Goal: Transaction & Acquisition: Purchase product/service

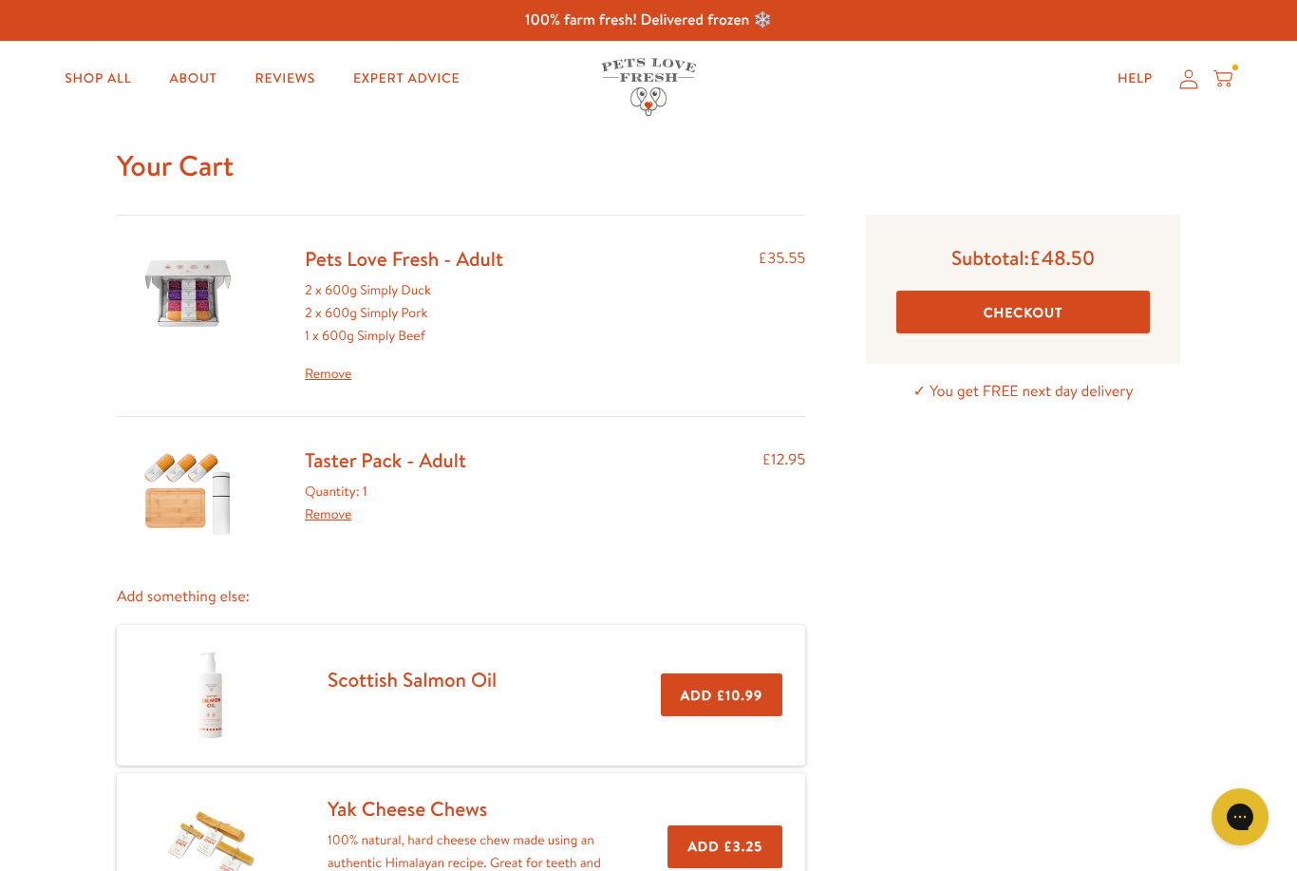
click at [368, 461] on link "Taster Pack - Adult" at bounding box center [385, 460] width 161 height 28
click at [442, 263] on link "Pets Love Fresh - Adult" at bounding box center [404, 259] width 198 height 28
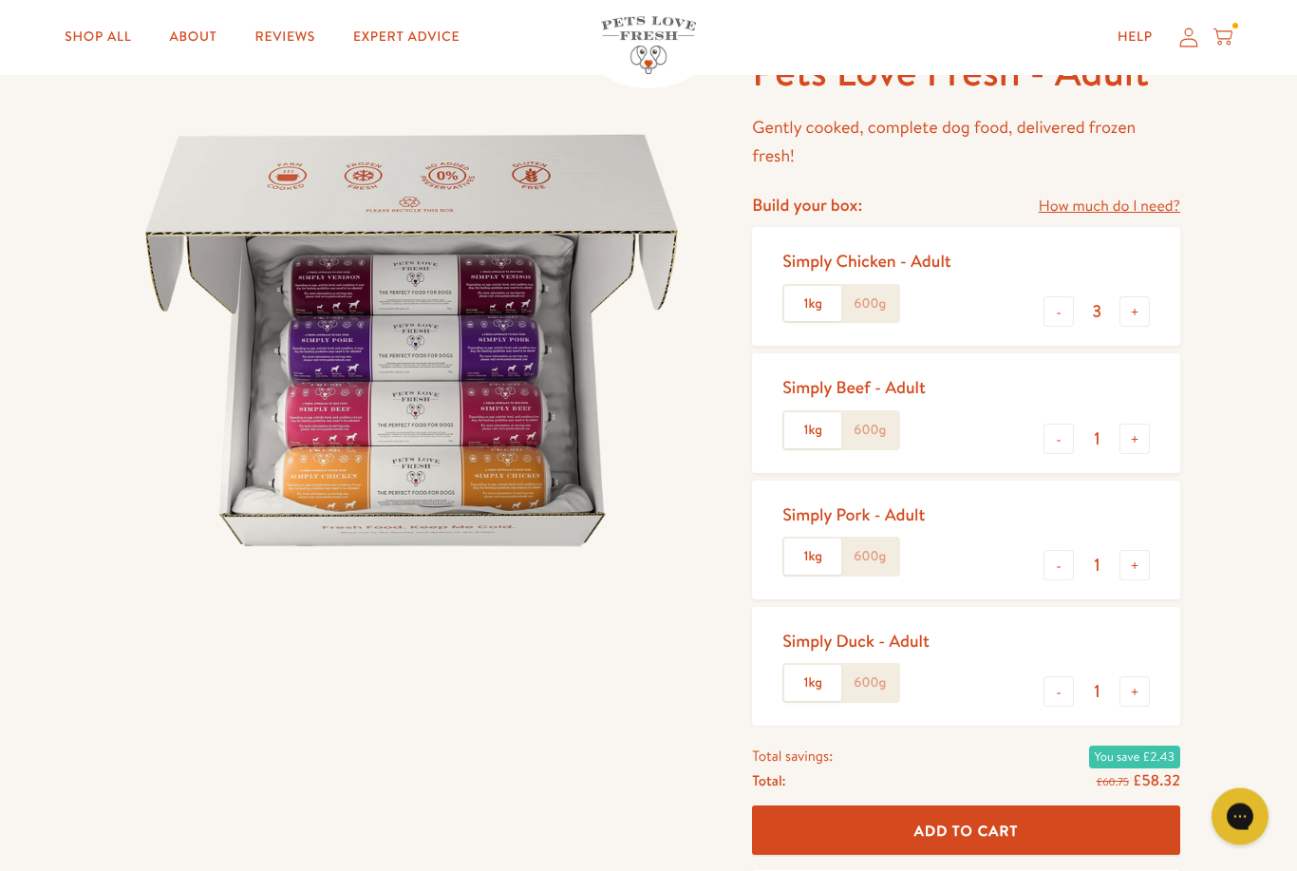
scroll to position [132, 0]
click at [807, 308] on label "1kg" at bounding box center [812, 304] width 57 height 36
click at [0, 0] on input "1kg" at bounding box center [0, 0] width 0 height 0
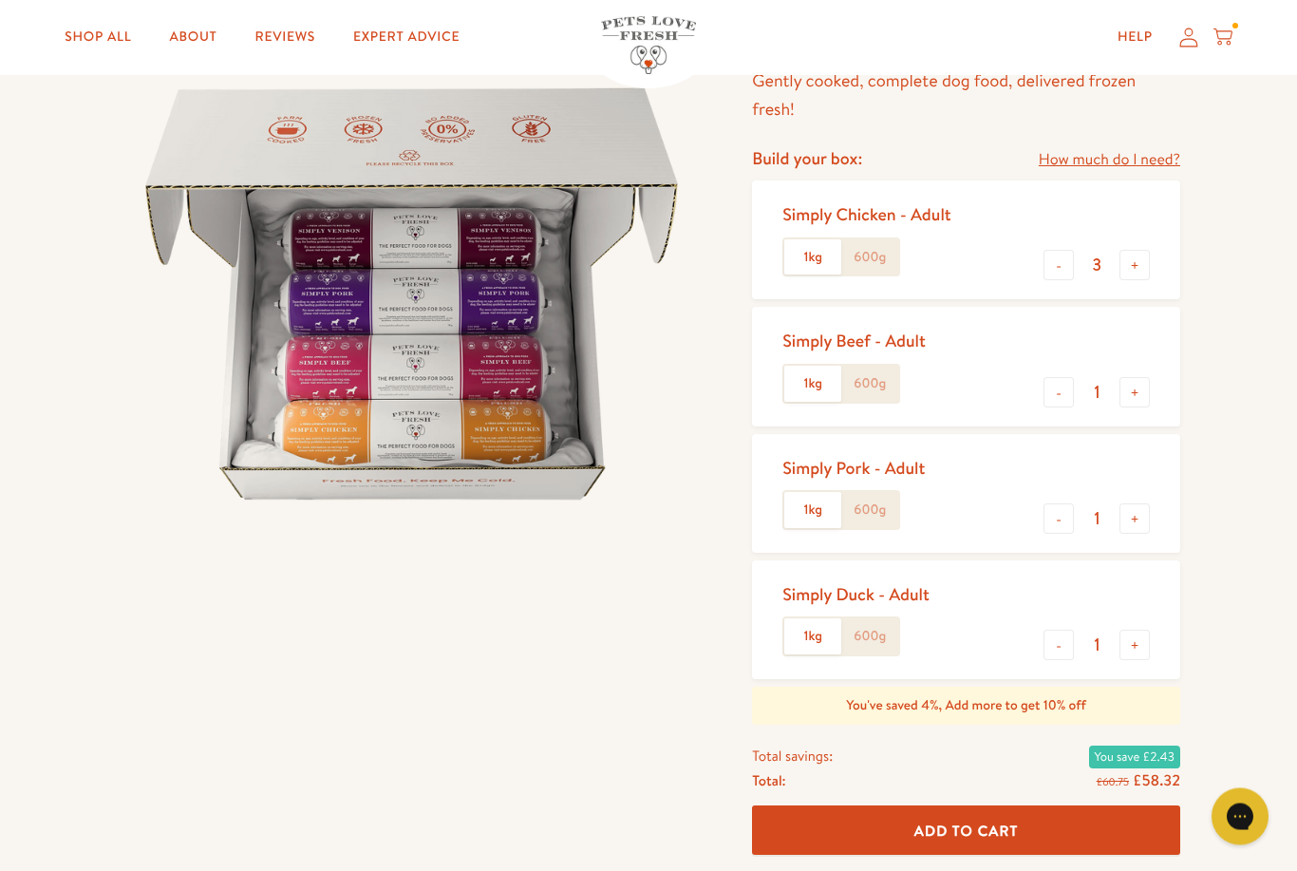
scroll to position [179, 0]
click at [864, 249] on label "600g" at bounding box center [869, 257] width 57 height 36
click at [0, 0] on input "600g" at bounding box center [0, 0] width 0 height 0
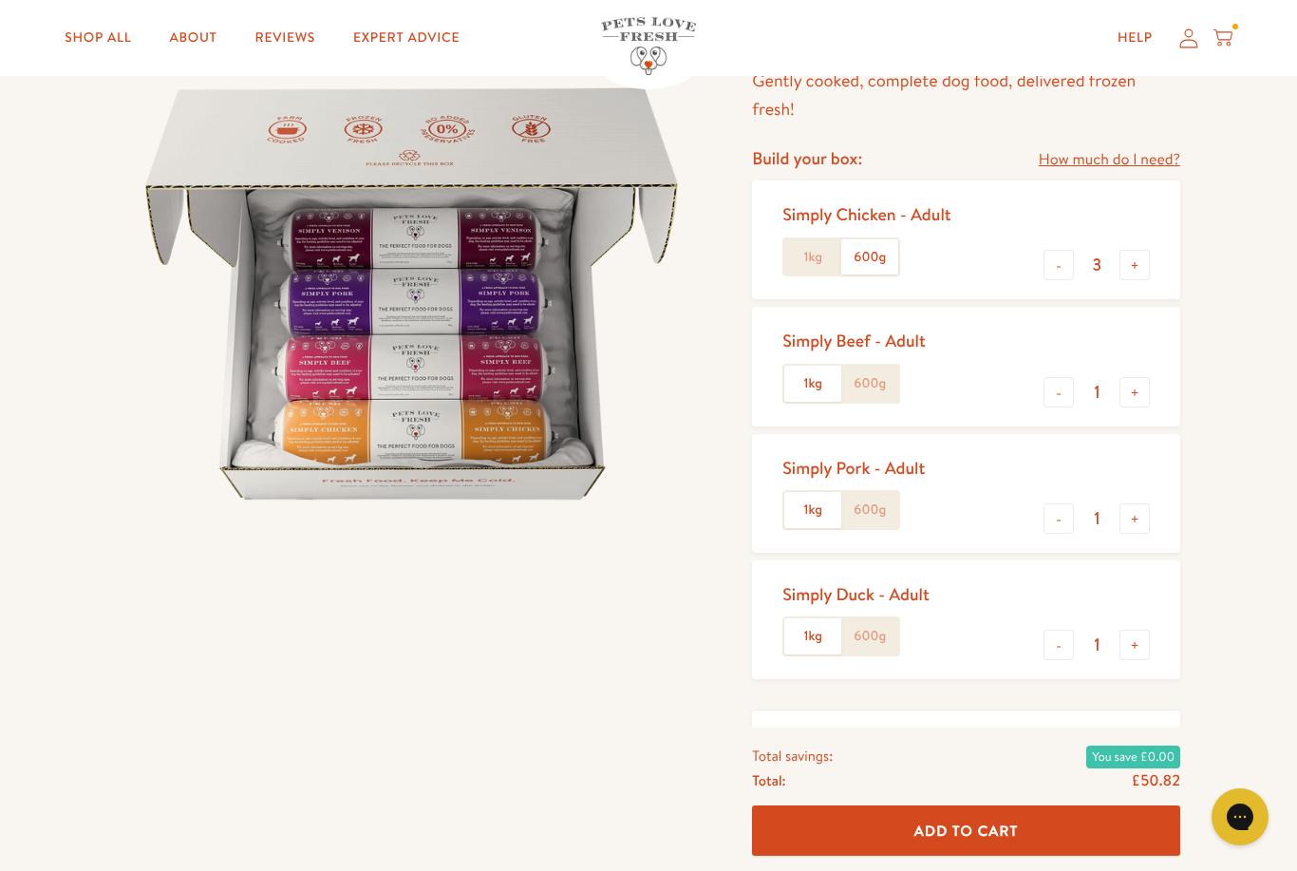
click at [799, 248] on label "1kg" at bounding box center [812, 257] width 57 height 36
click at [0, 0] on input "1kg" at bounding box center [0, 0] width 0 height 0
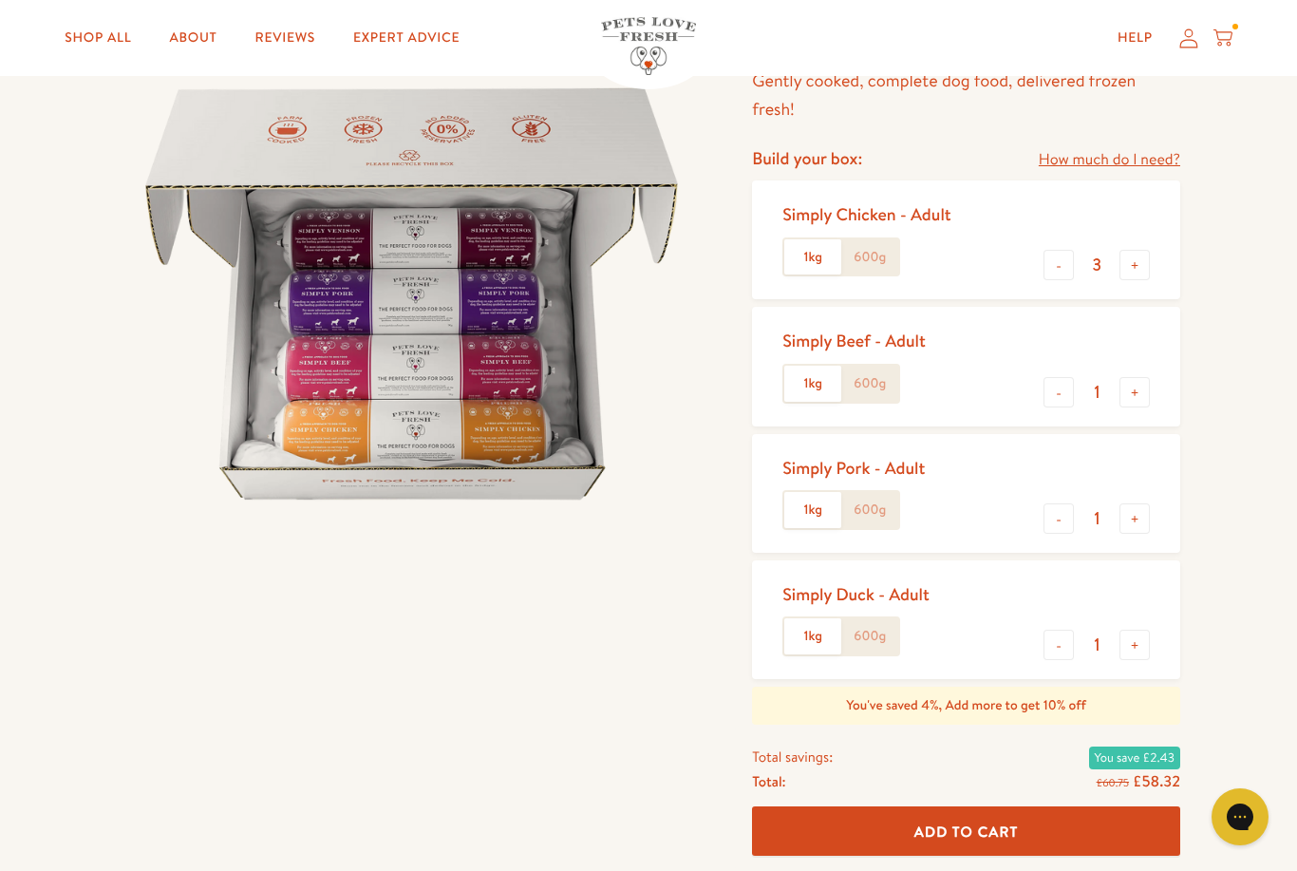
click at [868, 239] on label "600g" at bounding box center [869, 257] width 57 height 36
click at [0, 0] on input "600g" at bounding box center [0, 0] width 0 height 0
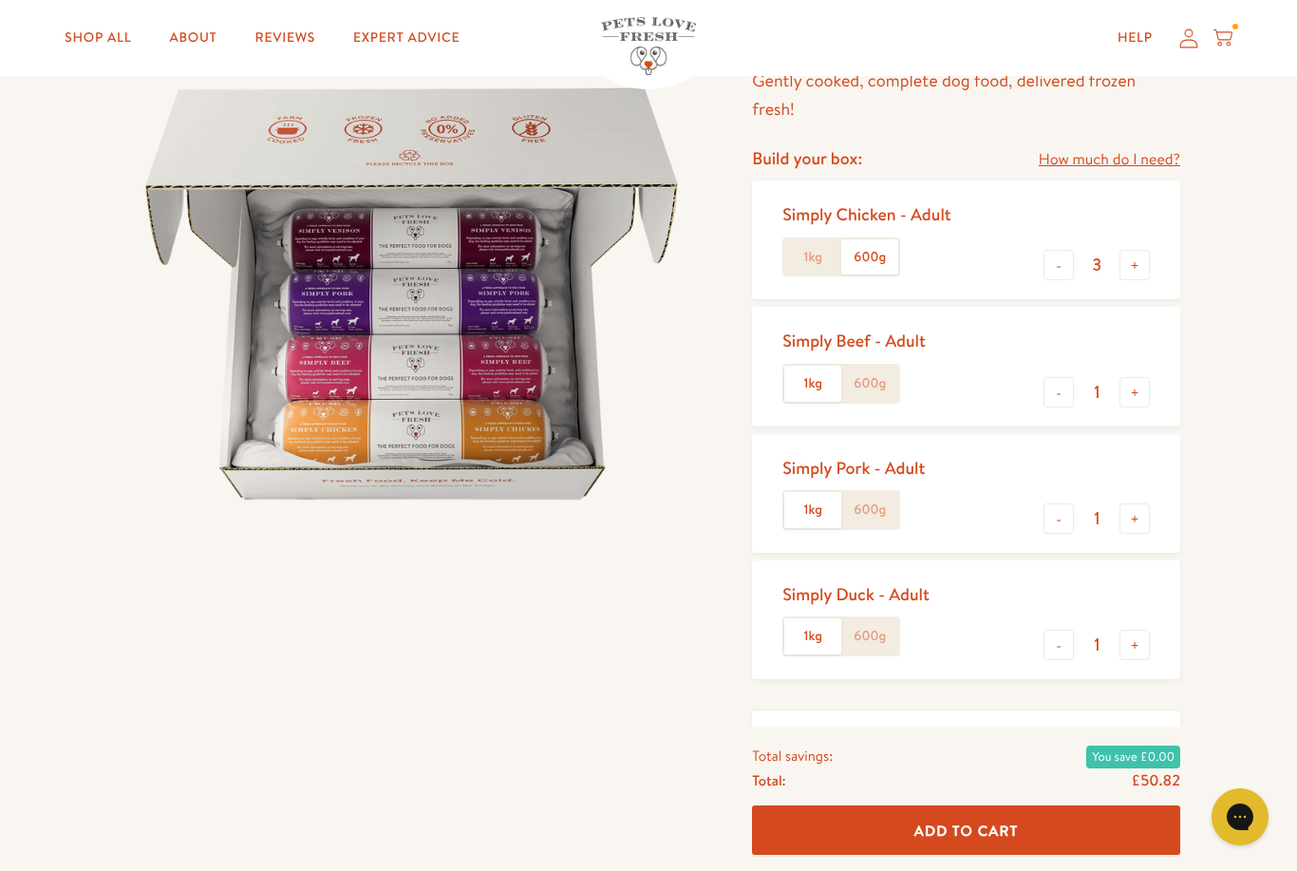
click at [871, 377] on label "600g" at bounding box center [869, 384] width 57 height 36
click at [0, 0] on input "600g" at bounding box center [0, 0] width 0 height 0
click at [868, 492] on label "600g" at bounding box center [869, 510] width 57 height 36
click at [0, 0] on input "600g" at bounding box center [0, 0] width 0 height 0
click at [875, 633] on label "600g" at bounding box center [869, 636] width 57 height 36
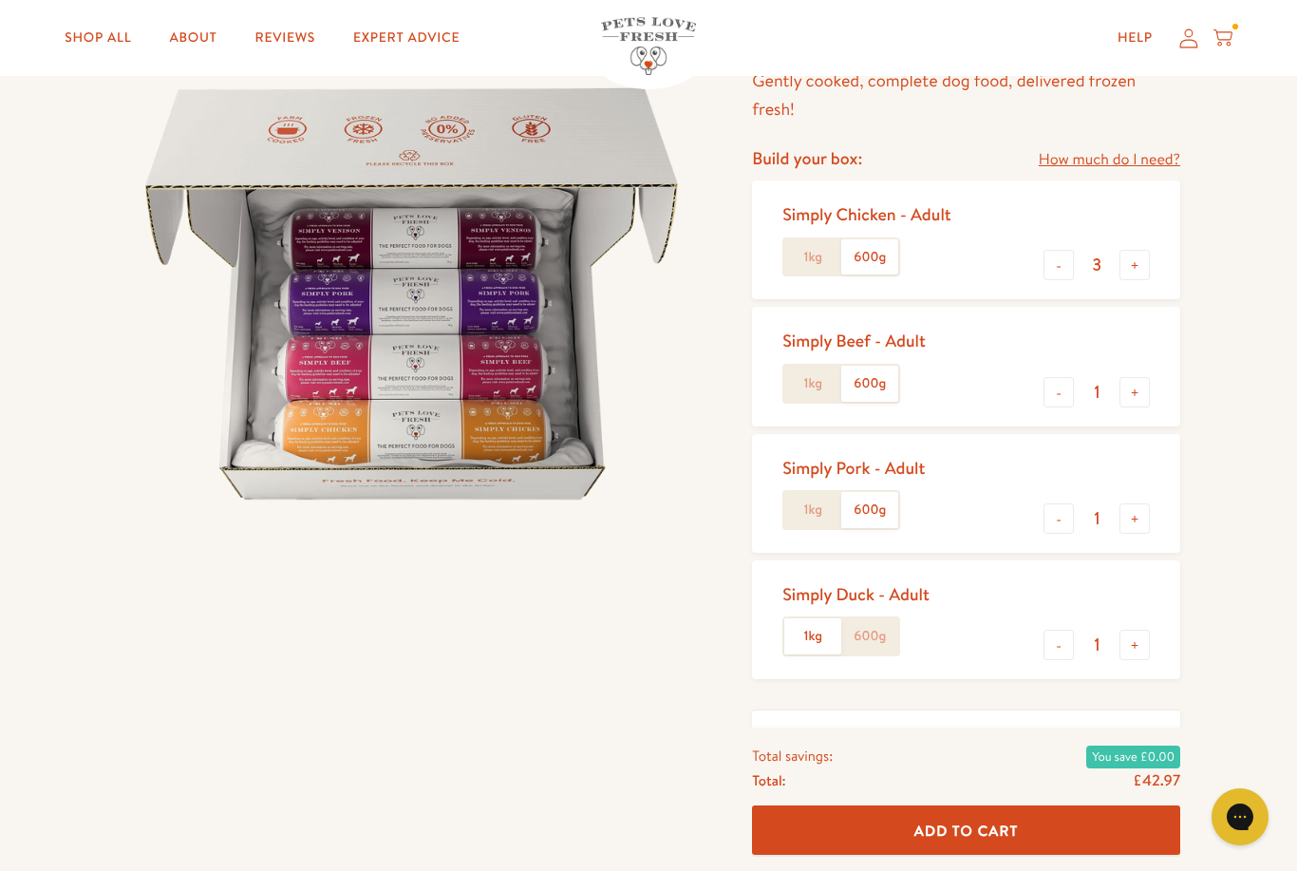
click at [0, 0] on input "600g" at bounding box center [0, 0] width 0 height 0
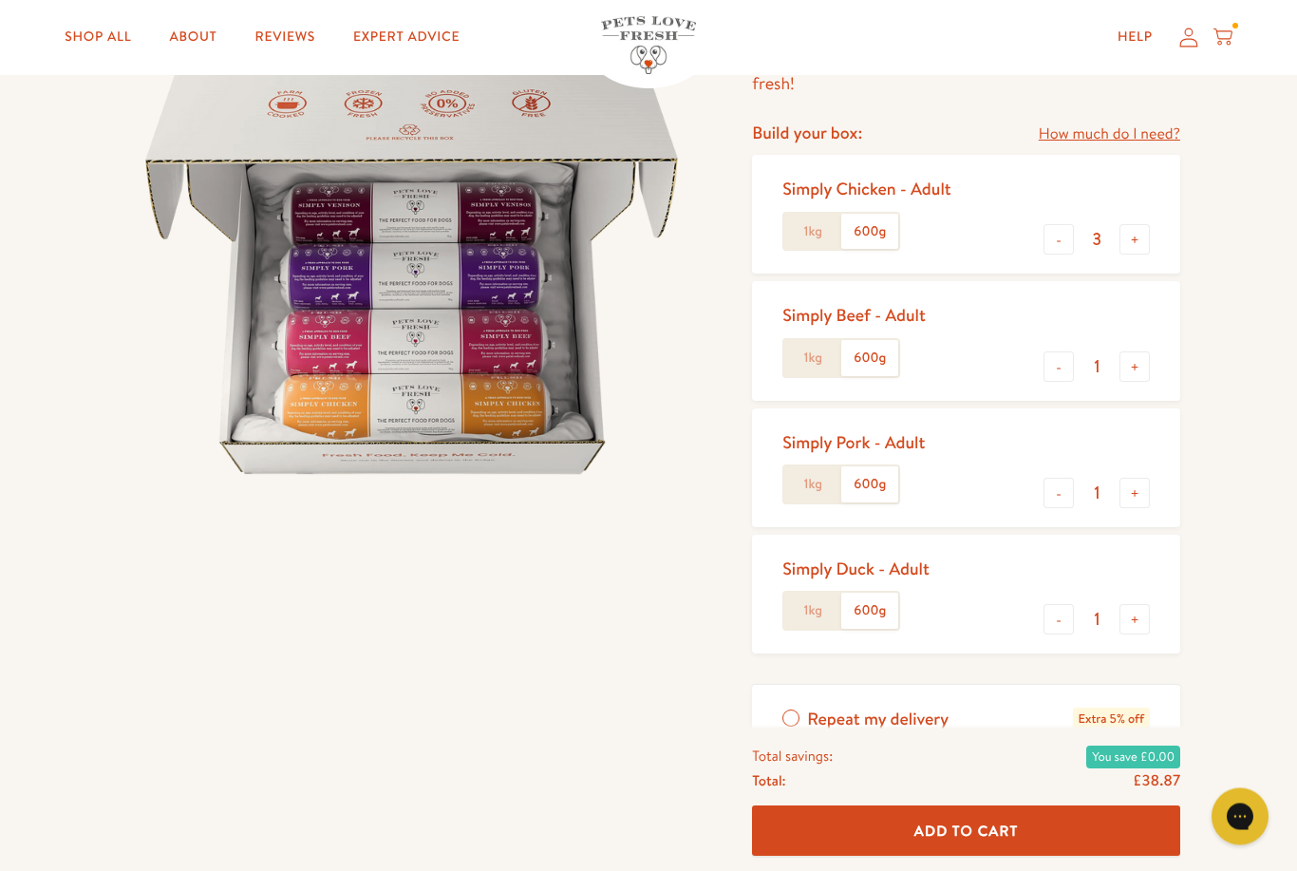
scroll to position [194, 0]
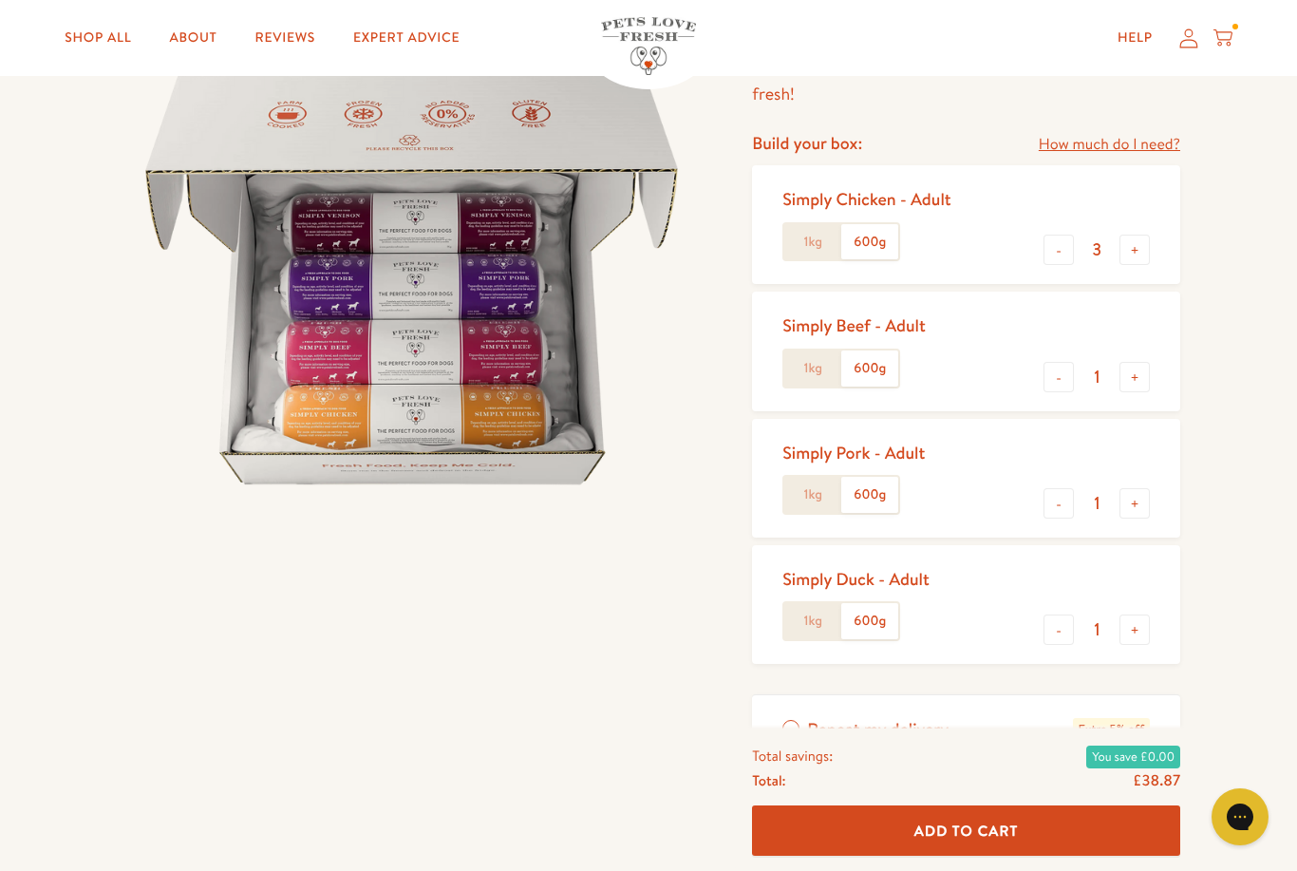
click at [818, 245] on label "1kg" at bounding box center [812, 242] width 57 height 36
click at [0, 0] on input "1kg" at bounding box center [0, 0] width 0 height 0
click at [815, 379] on label "1kg" at bounding box center [812, 368] width 57 height 36
click at [0, 0] on input "1kg" at bounding box center [0, 0] width 0 height 0
click at [802, 499] on label "1kg" at bounding box center [812, 495] width 57 height 36
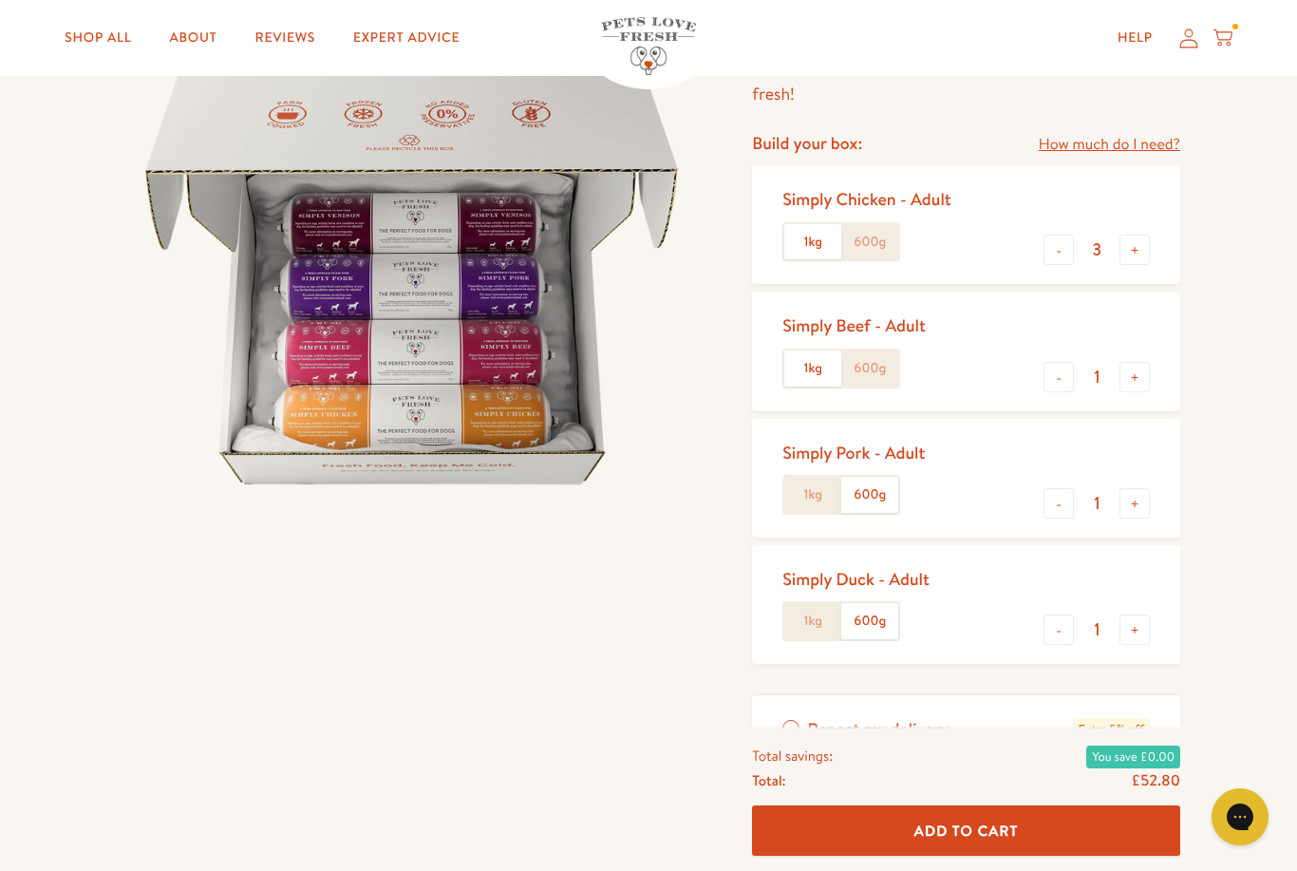
click at [0, 0] on input "1kg" at bounding box center [0, 0] width 0 height 0
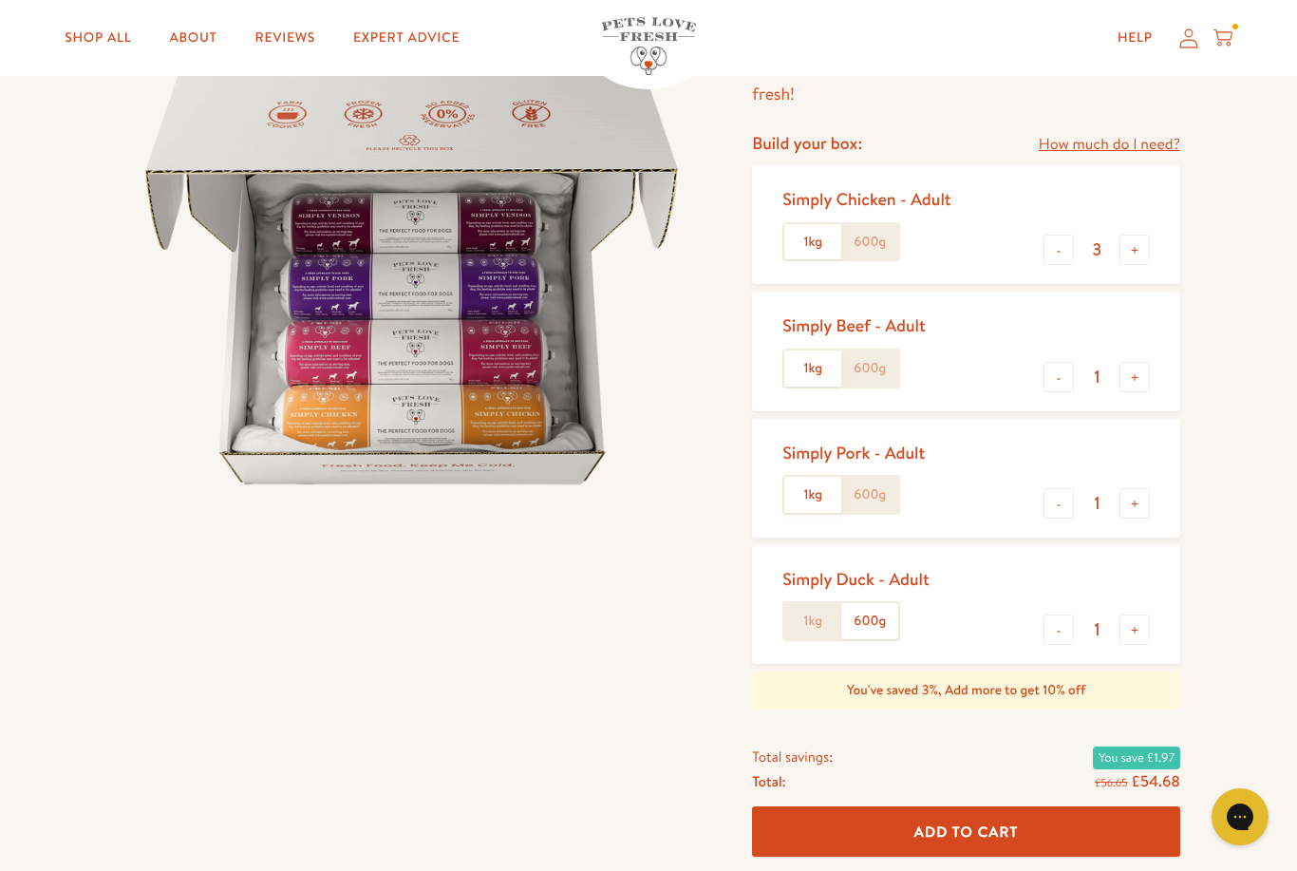
click at [807, 626] on label "1kg" at bounding box center [812, 621] width 57 height 36
click at [0, 0] on input "1kg" at bounding box center [0, 0] width 0 height 0
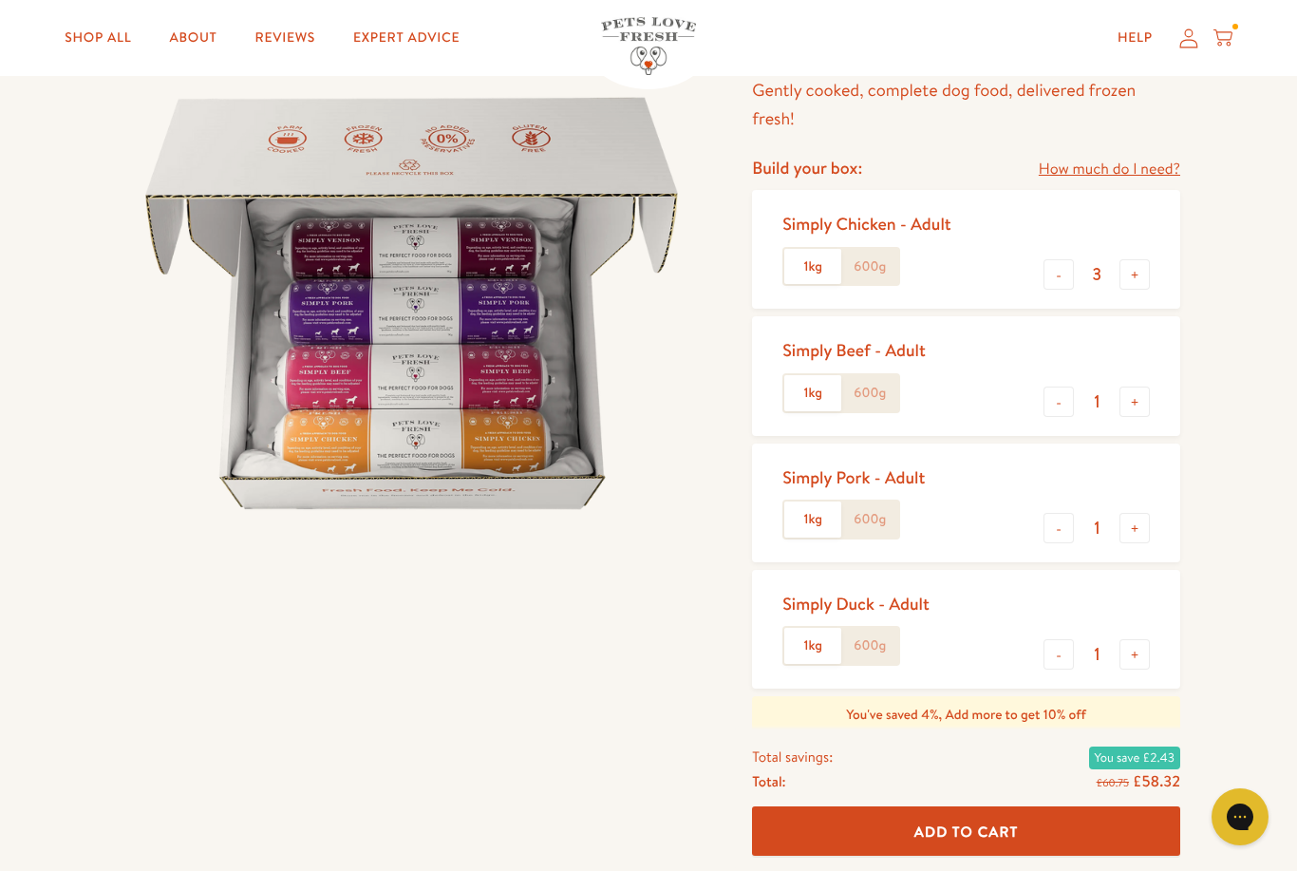
scroll to position [4, 0]
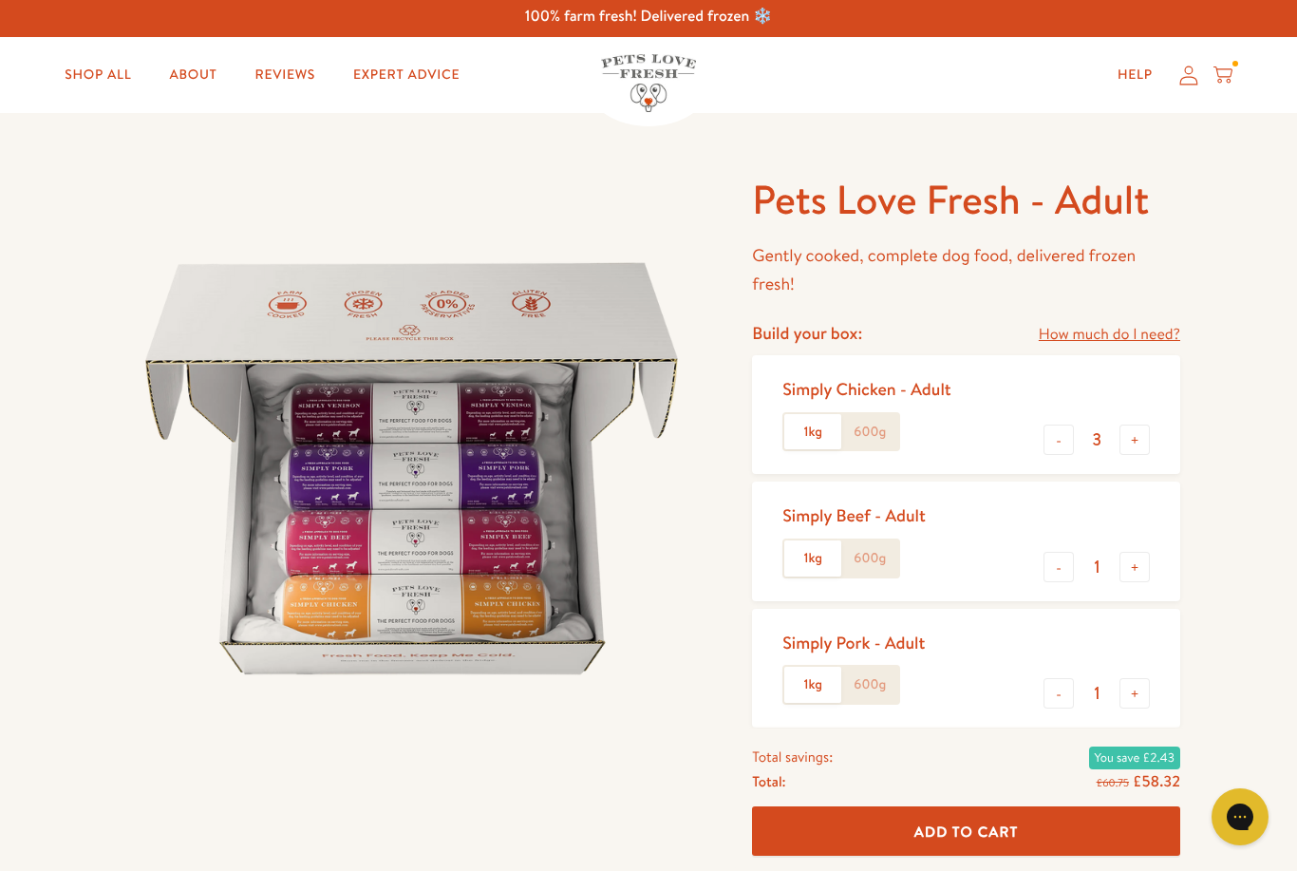
click at [1216, 77] on icon at bounding box center [1222, 75] width 19 height 21
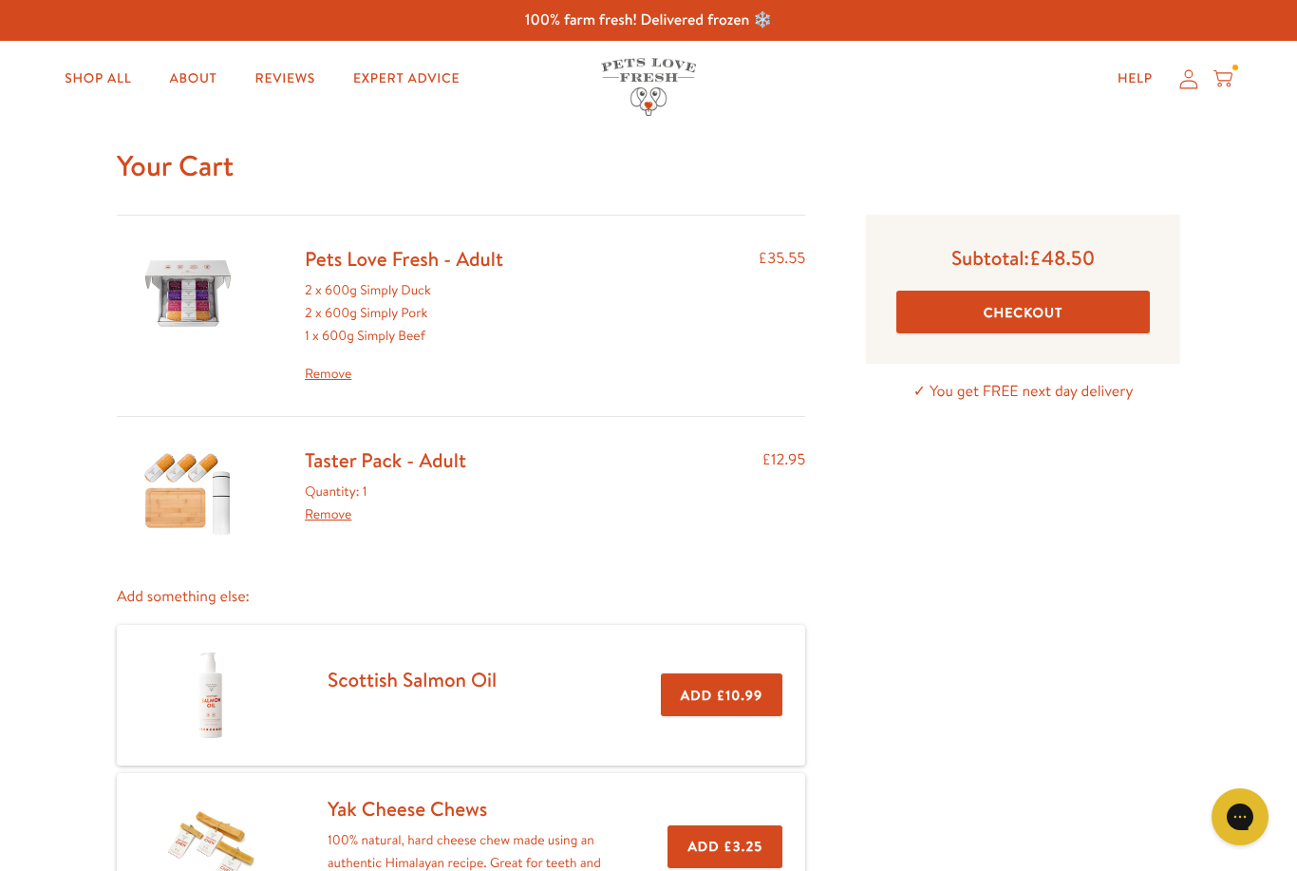
click at [450, 272] on link "Pets Love Fresh - Adult" at bounding box center [404, 259] width 198 height 28
click at [372, 300] on div "2 x 600g Simply Duck 2 x 600g Simply Pork 1 x 600g Simply Beef Remove" at bounding box center [404, 331] width 198 height 105
click at [395, 270] on link "Pets Love Fresh - Adult" at bounding box center [404, 259] width 198 height 28
click at [331, 374] on link "Remove" at bounding box center [404, 374] width 198 height 23
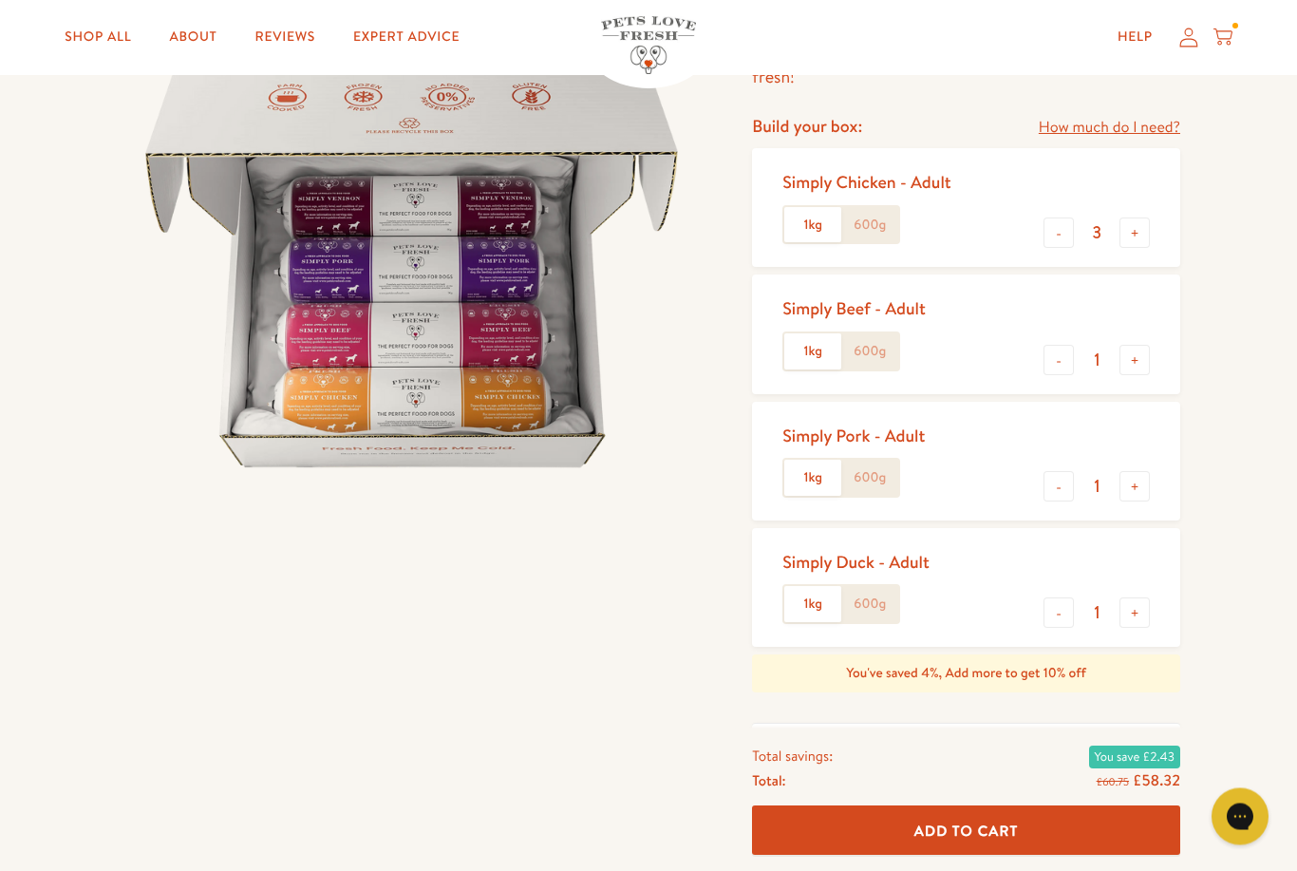
scroll to position [211, 0]
click at [1034, 209] on div "Simply Chicken - Adult 1kg 600g - 3 +" at bounding box center [966, 207] width 428 height 119
click at [1047, 235] on button "-" at bounding box center [1059, 232] width 30 height 30
click at [1055, 225] on button "-" at bounding box center [1059, 232] width 30 height 30
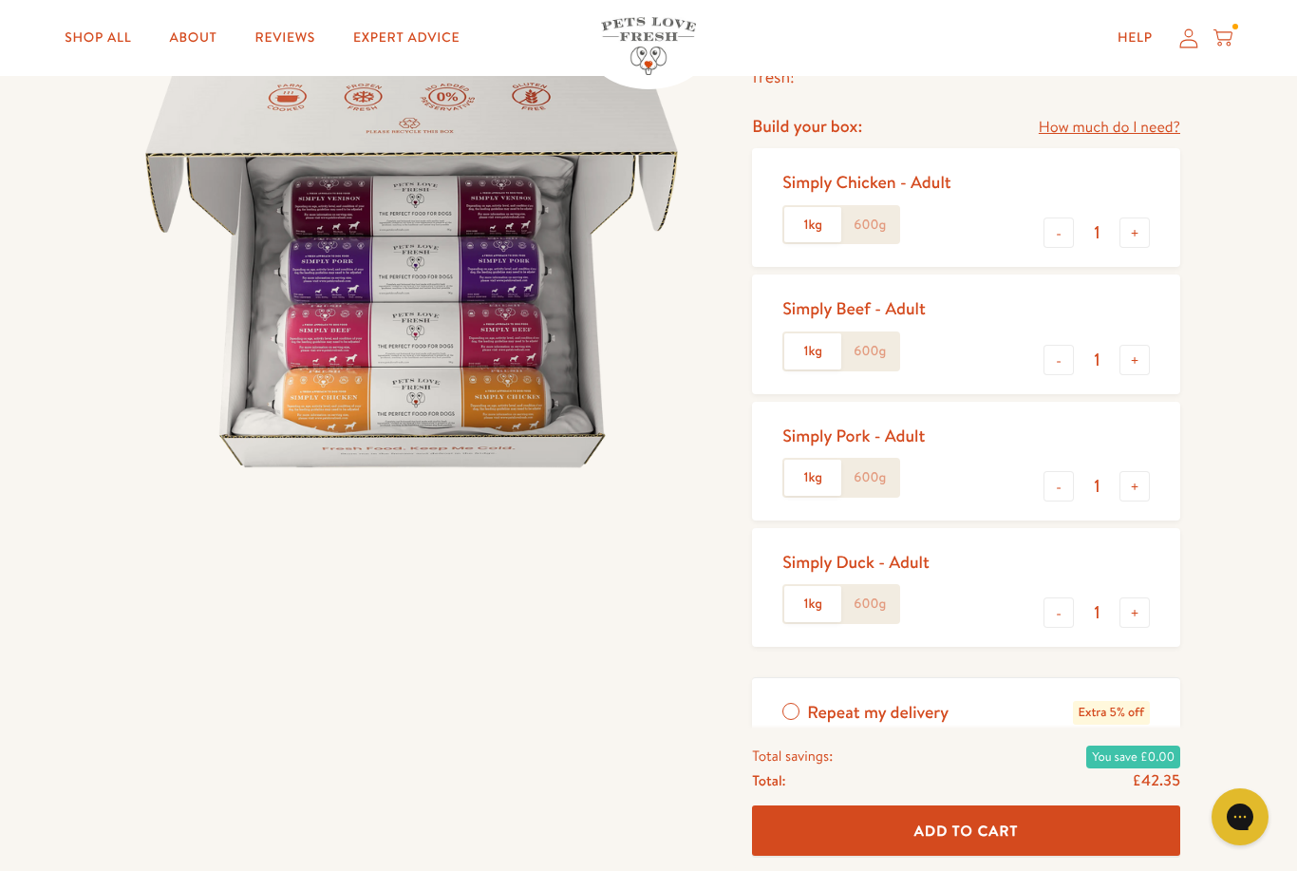
click at [1046, 228] on button "-" at bounding box center [1059, 232] width 30 height 30
type input "0"
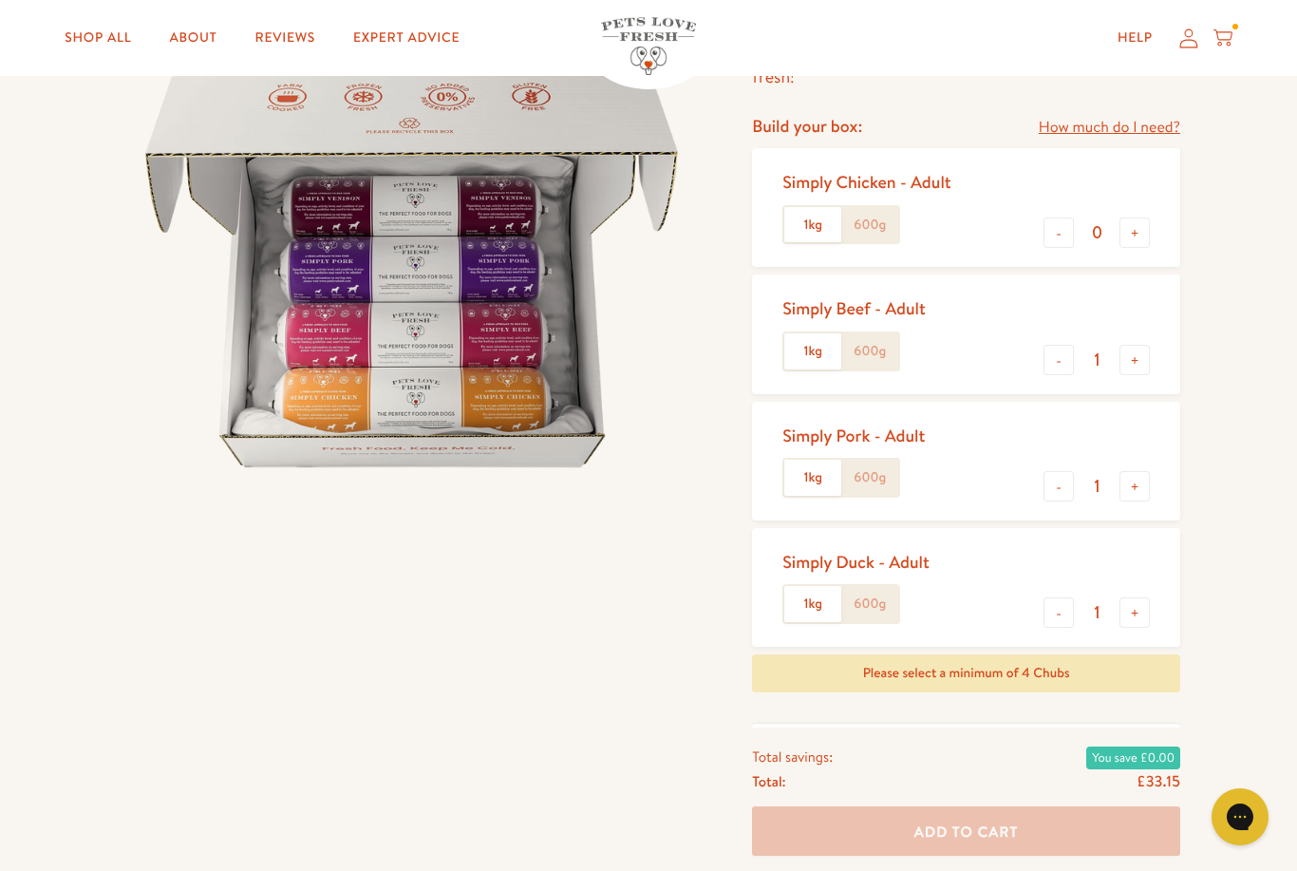
click at [1138, 482] on button "+" at bounding box center [1134, 486] width 30 height 30
type input "2"
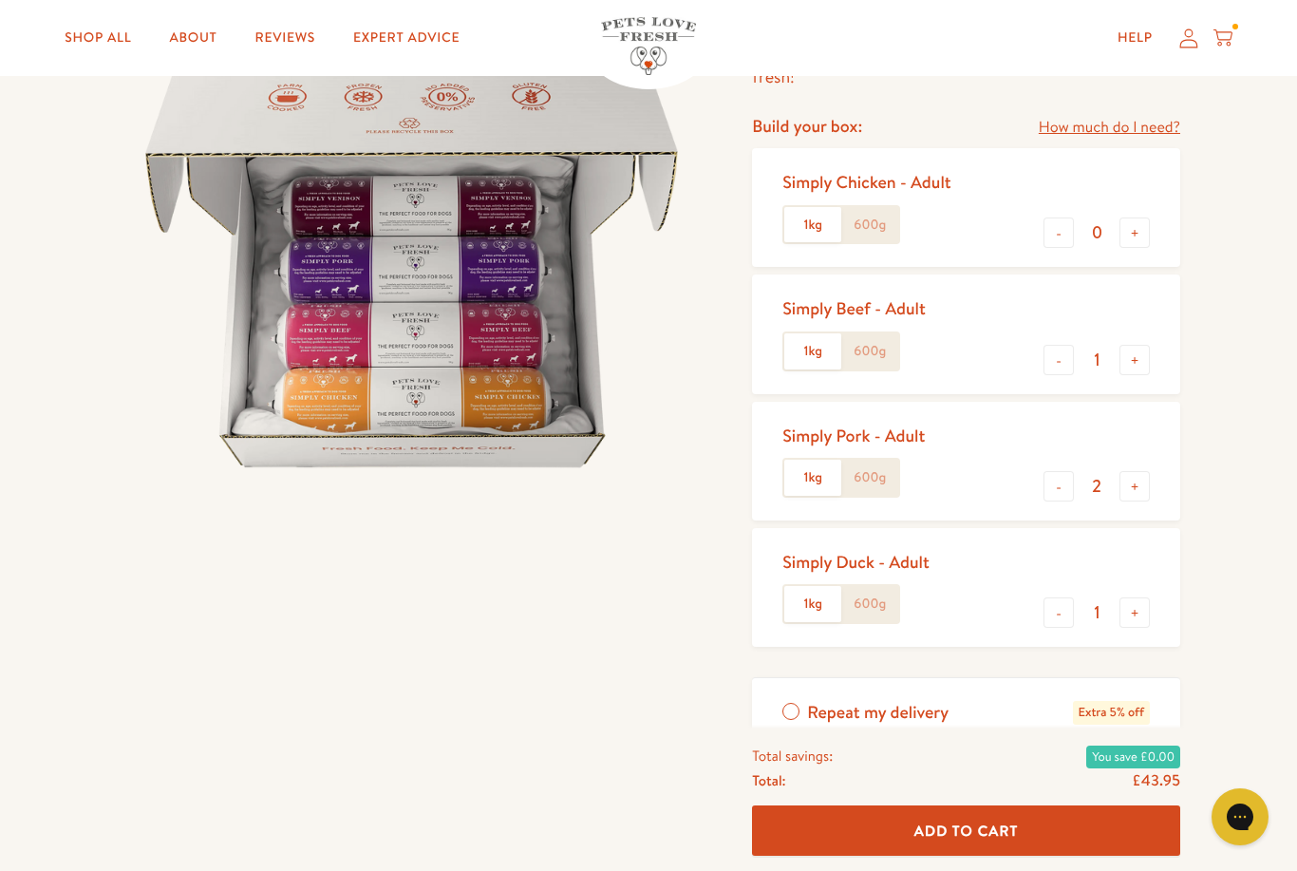
click at [1135, 604] on button "+" at bounding box center [1134, 612] width 30 height 30
type input "2"
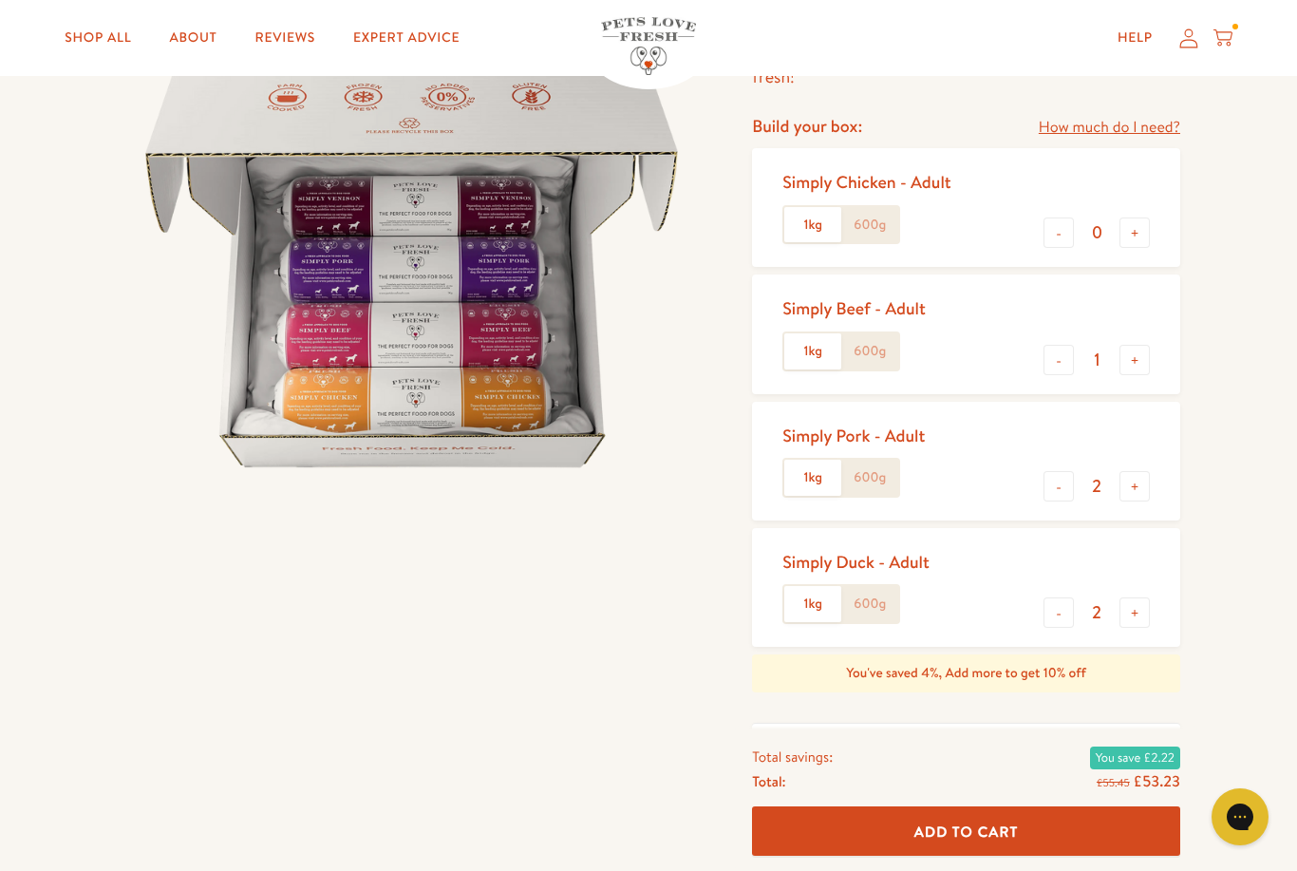
click at [887, 230] on label "600g" at bounding box center [869, 225] width 57 height 36
click at [0, 0] on input "600g" at bounding box center [0, 0] width 0 height 0
click at [871, 349] on label "600g" at bounding box center [869, 351] width 57 height 36
click at [0, 0] on input "600g" at bounding box center [0, 0] width 0 height 0
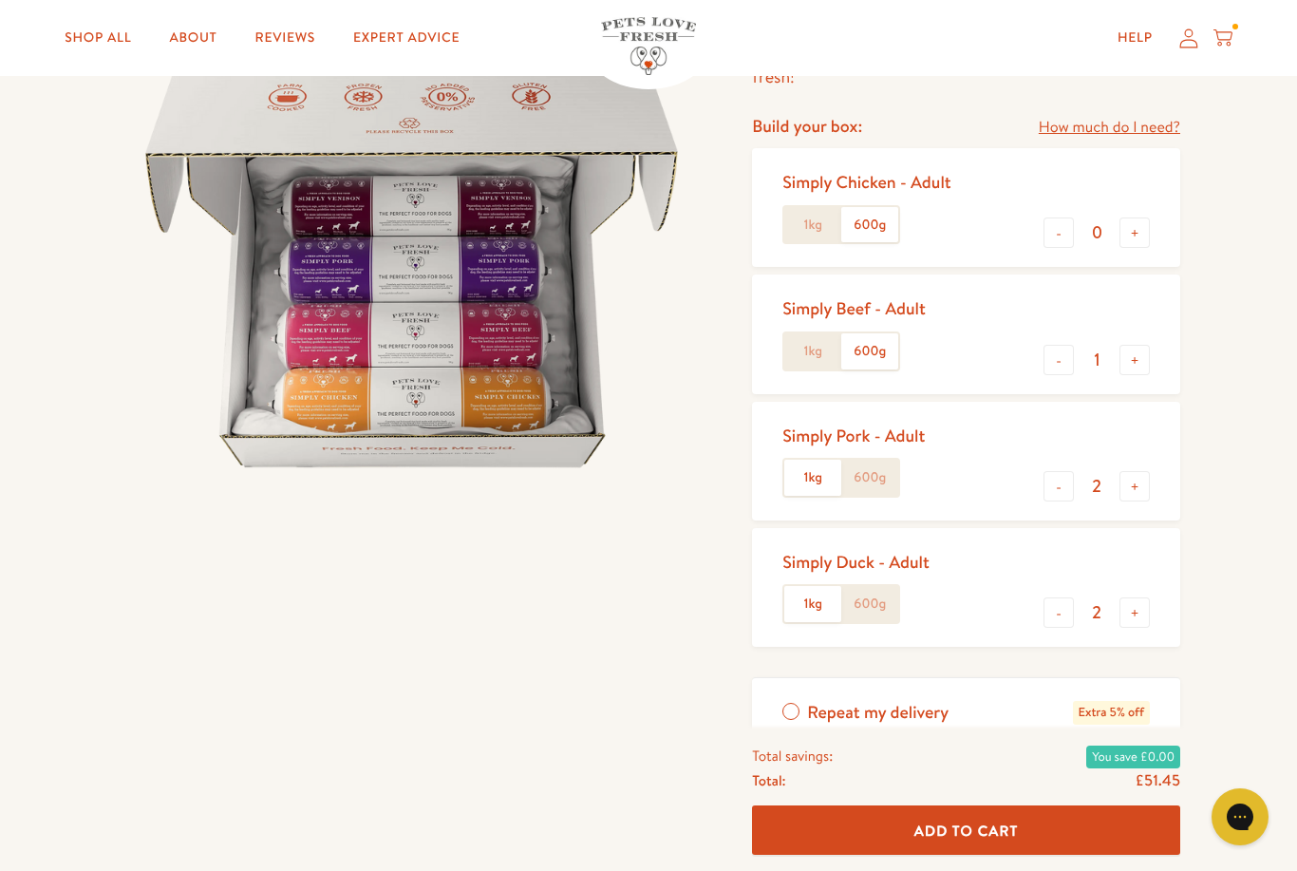
click at [869, 478] on label "600g" at bounding box center [869, 478] width 57 height 36
click at [0, 0] on input "600g" at bounding box center [0, 0] width 0 height 0
click at [863, 605] on label "600g" at bounding box center [869, 604] width 57 height 36
click at [0, 0] on input "600g" at bounding box center [0, 0] width 0 height 0
click at [816, 213] on label "1kg" at bounding box center [812, 225] width 57 height 36
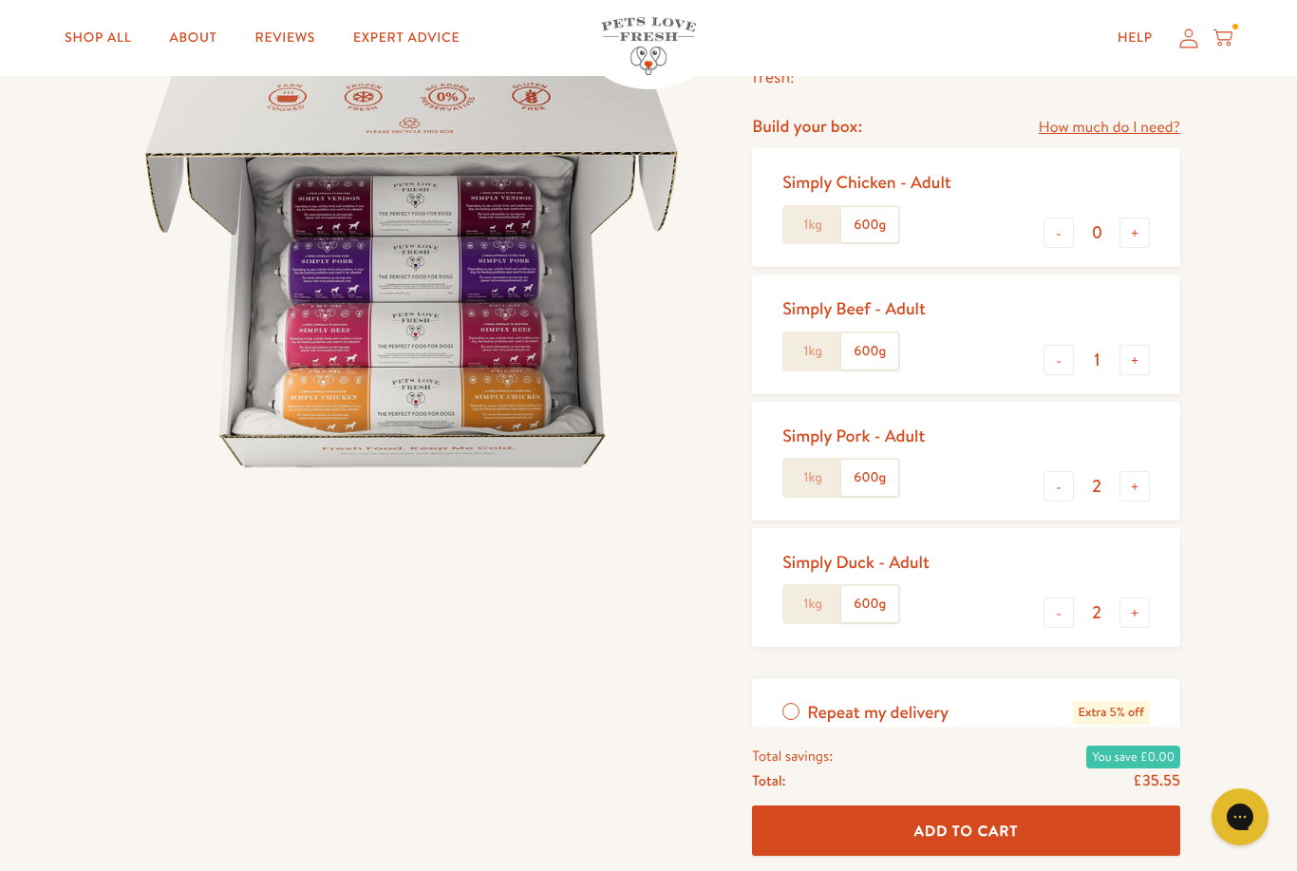
click at [0, 0] on input "1kg" at bounding box center [0, 0] width 0 height 0
click at [811, 354] on label "1kg" at bounding box center [812, 351] width 57 height 36
click at [0, 0] on input "1kg" at bounding box center [0, 0] width 0 height 0
click at [808, 480] on label "1kg" at bounding box center [812, 478] width 57 height 36
click at [0, 0] on input "1kg" at bounding box center [0, 0] width 0 height 0
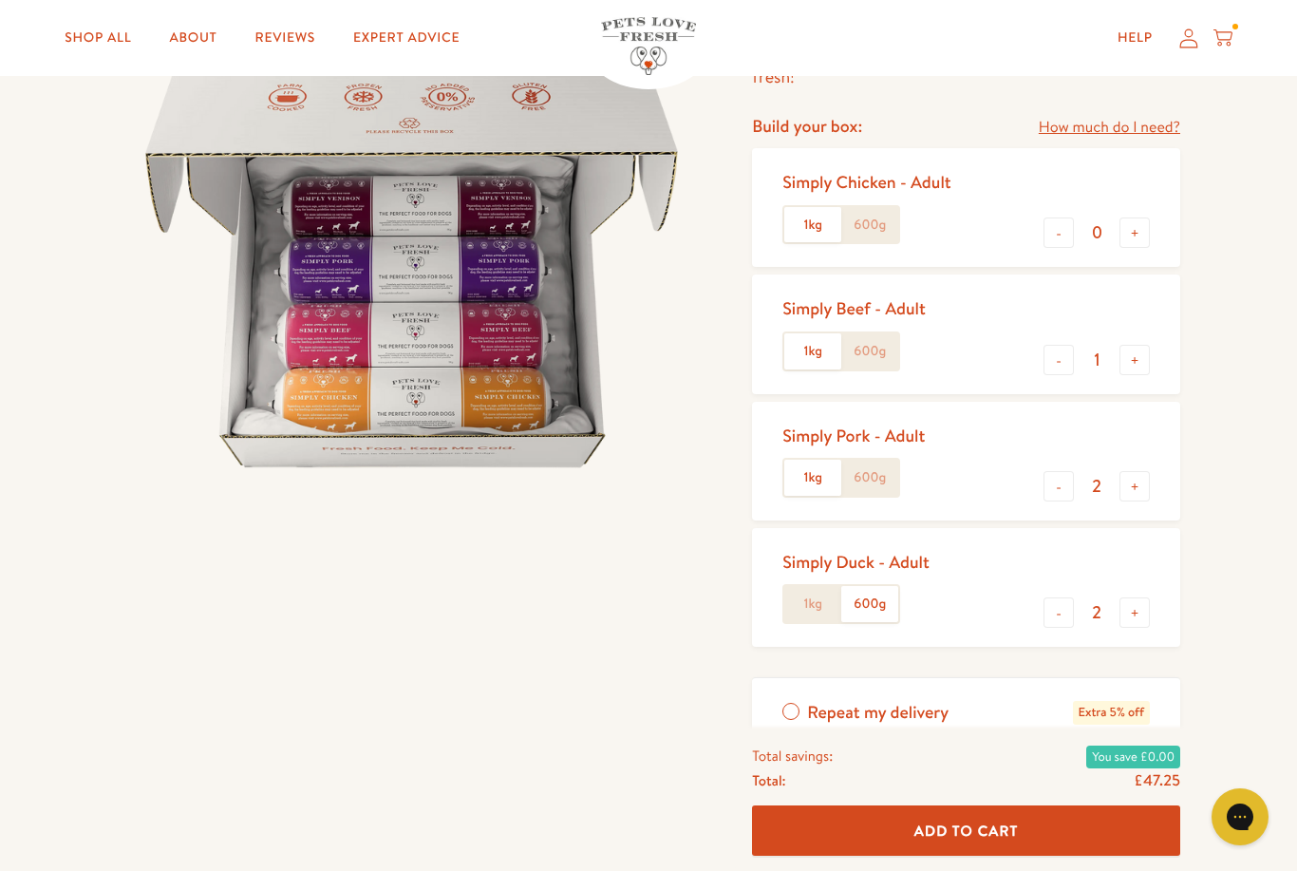
click at [811, 598] on label "1kg" at bounding box center [812, 604] width 57 height 36
click at [0, 0] on input "1kg" at bounding box center [0, 0] width 0 height 0
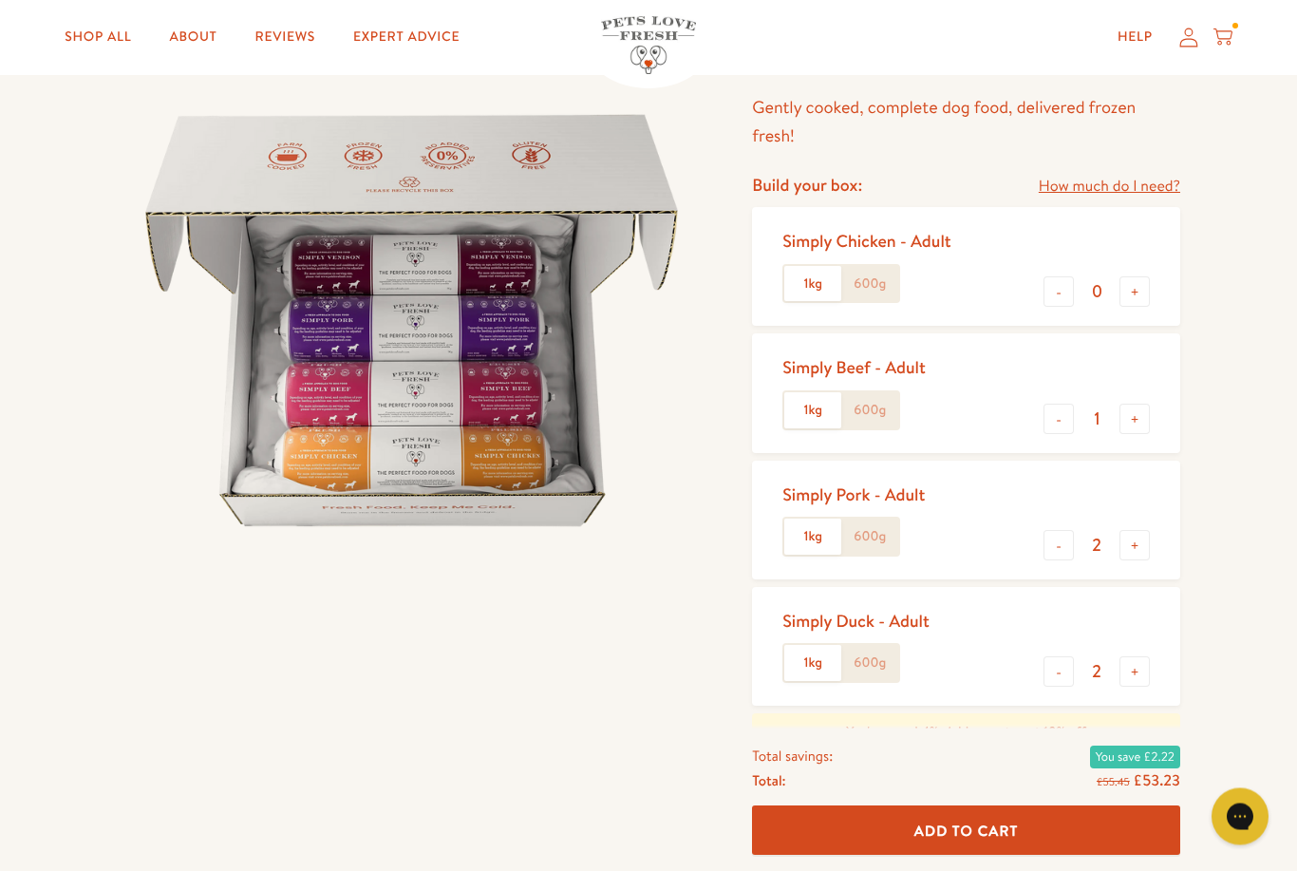
scroll to position [154, 0]
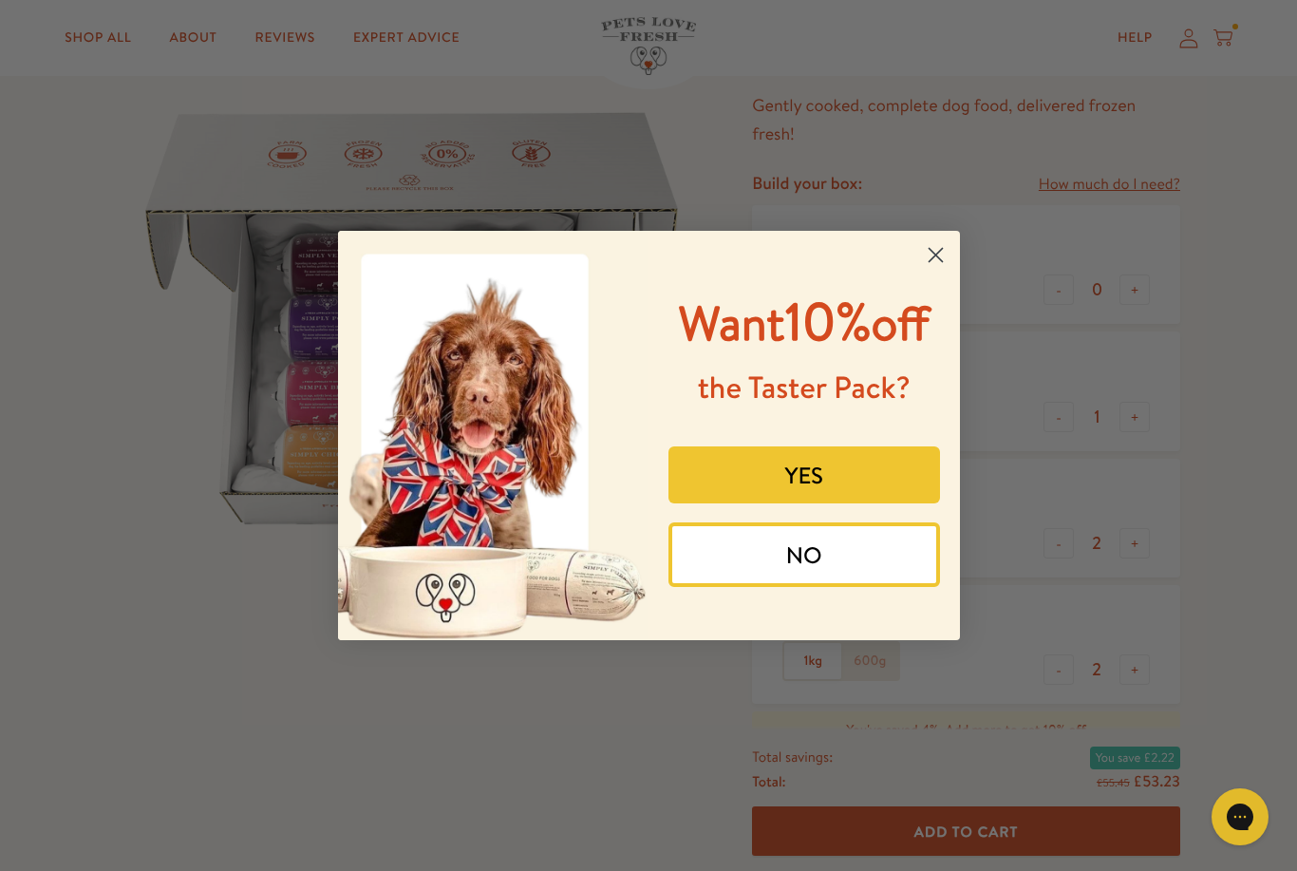
click at [862, 503] on button "YES" at bounding box center [804, 474] width 272 height 57
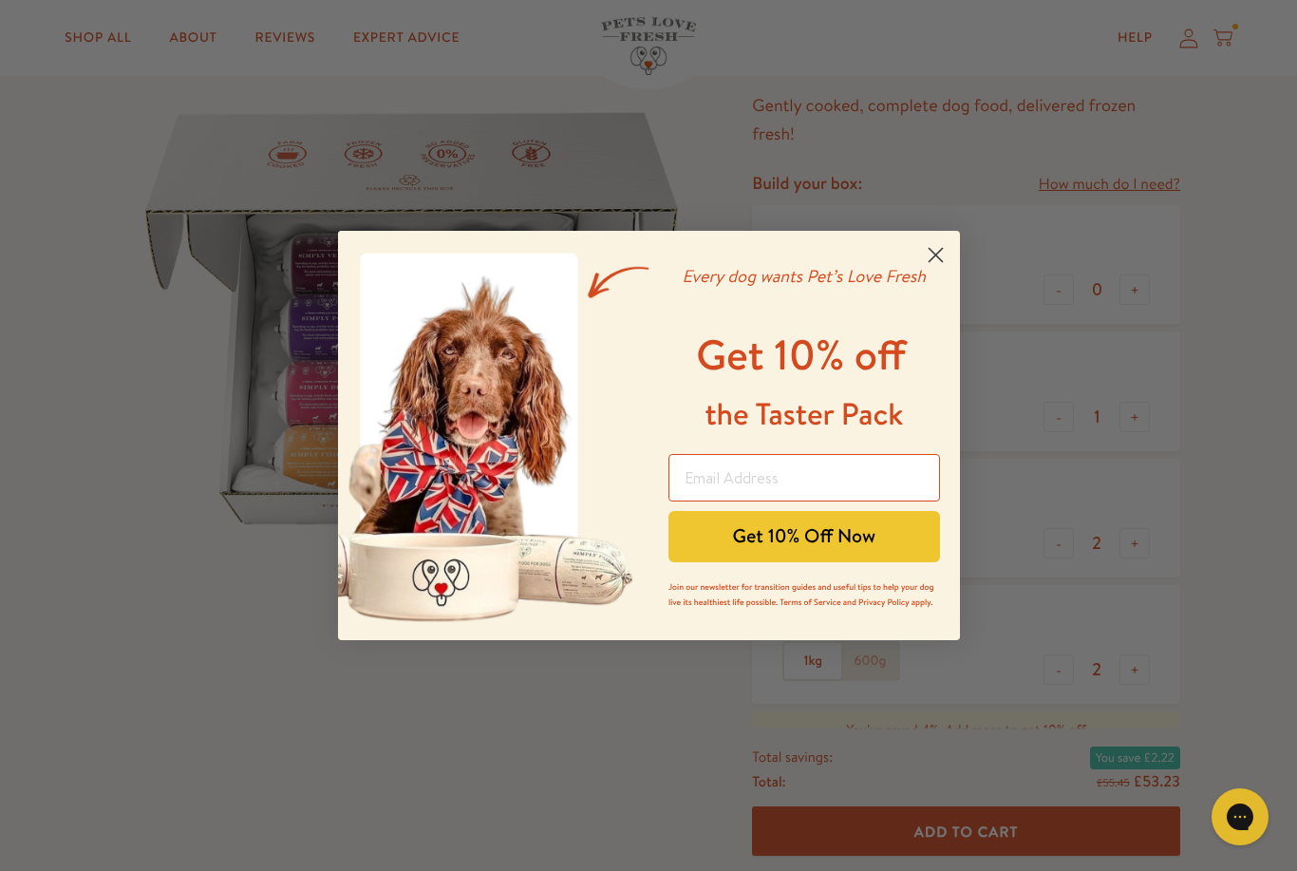
click at [939, 271] on circle "Close dialog" at bounding box center [934, 254] width 31 height 31
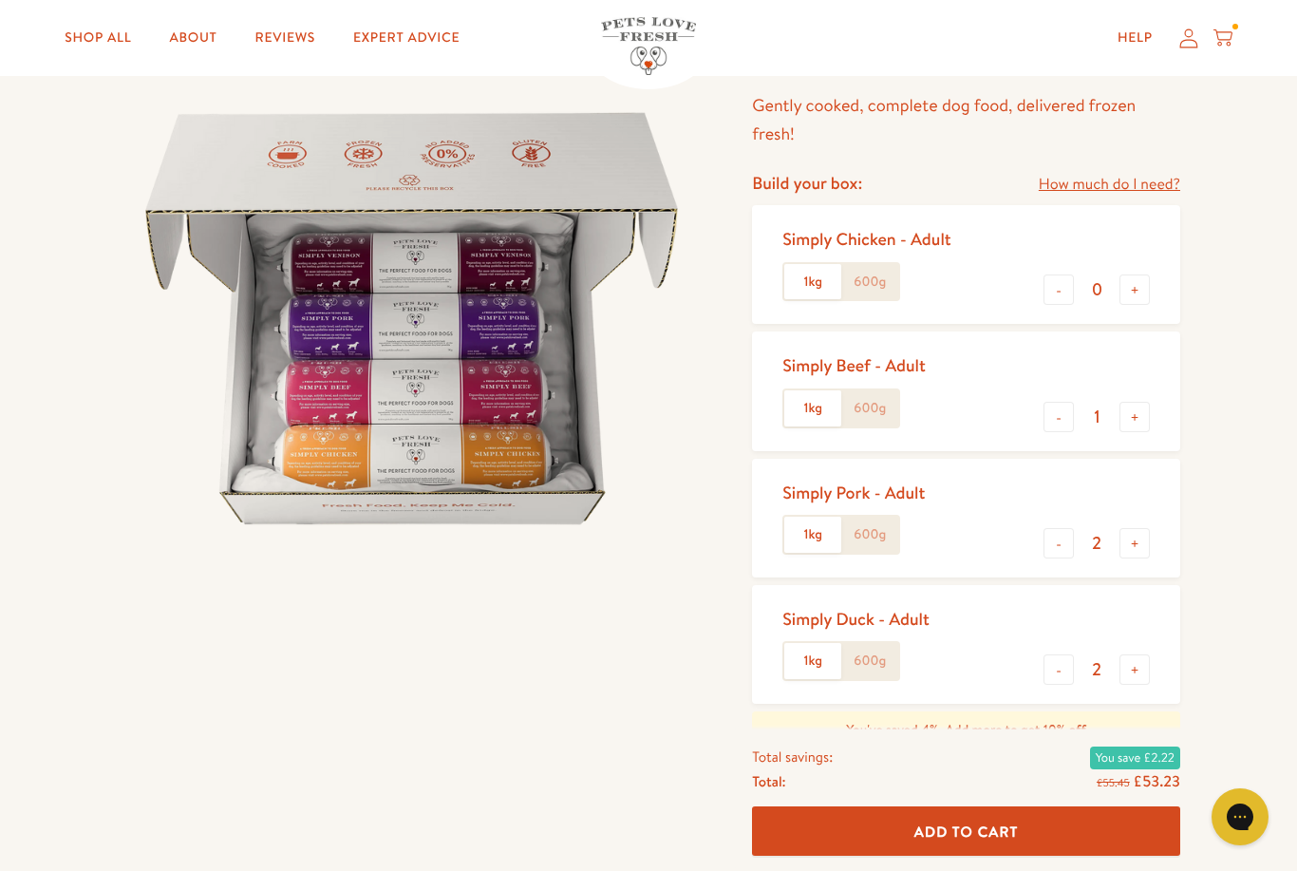
click at [1138, 540] on button "+" at bounding box center [1134, 543] width 30 height 30
type input "3"
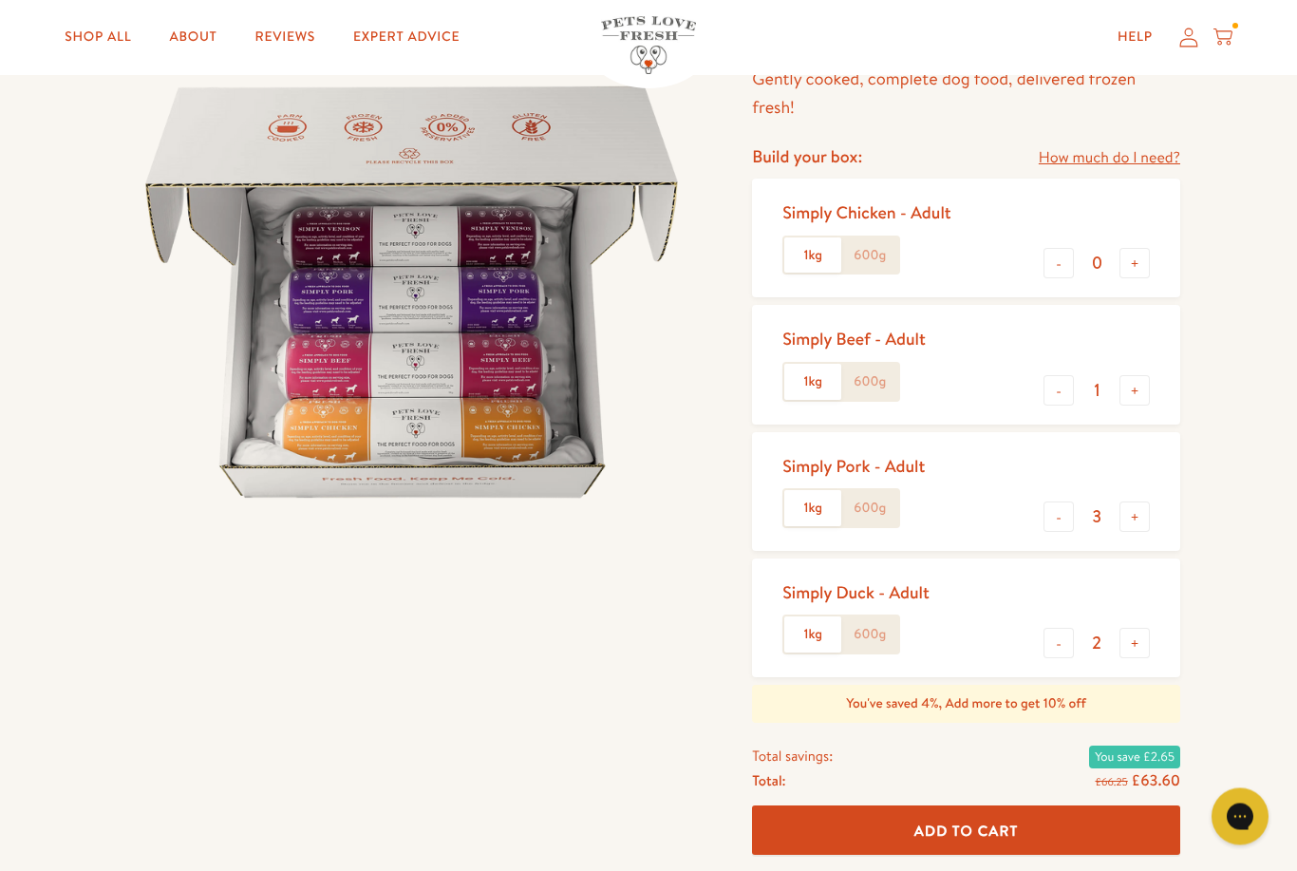
click at [820, 383] on label "1kg" at bounding box center [812, 383] width 57 height 36
click at [0, 0] on input "1kg" at bounding box center [0, 0] width 0 height 0
click at [884, 370] on label "600g" at bounding box center [869, 383] width 57 height 36
click at [0, 0] on input "600g" at bounding box center [0, 0] width 0 height 0
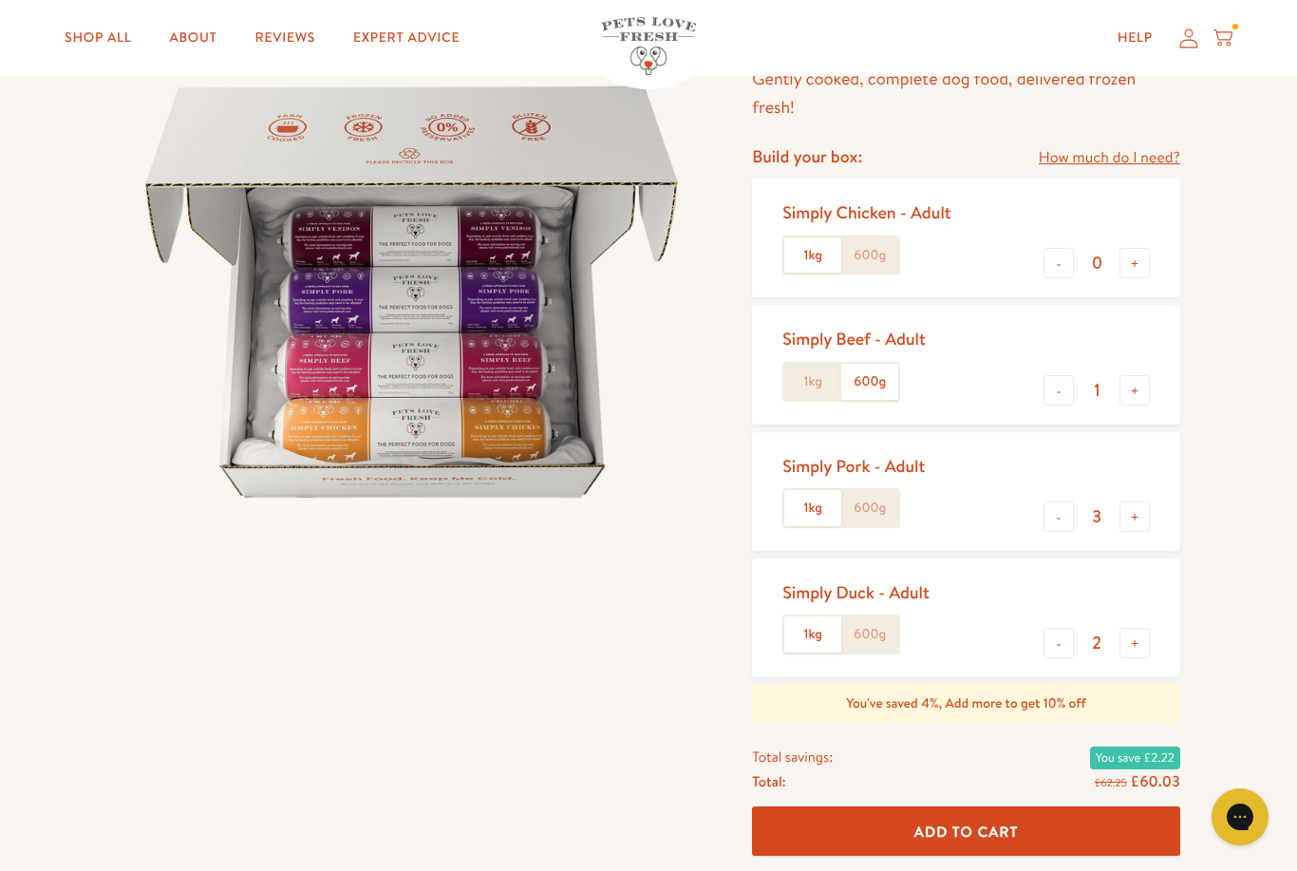
click at [886, 497] on label "600g" at bounding box center [869, 508] width 57 height 36
click at [0, 0] on input "600g" at bounding box center [0, 0] width 0 height 0
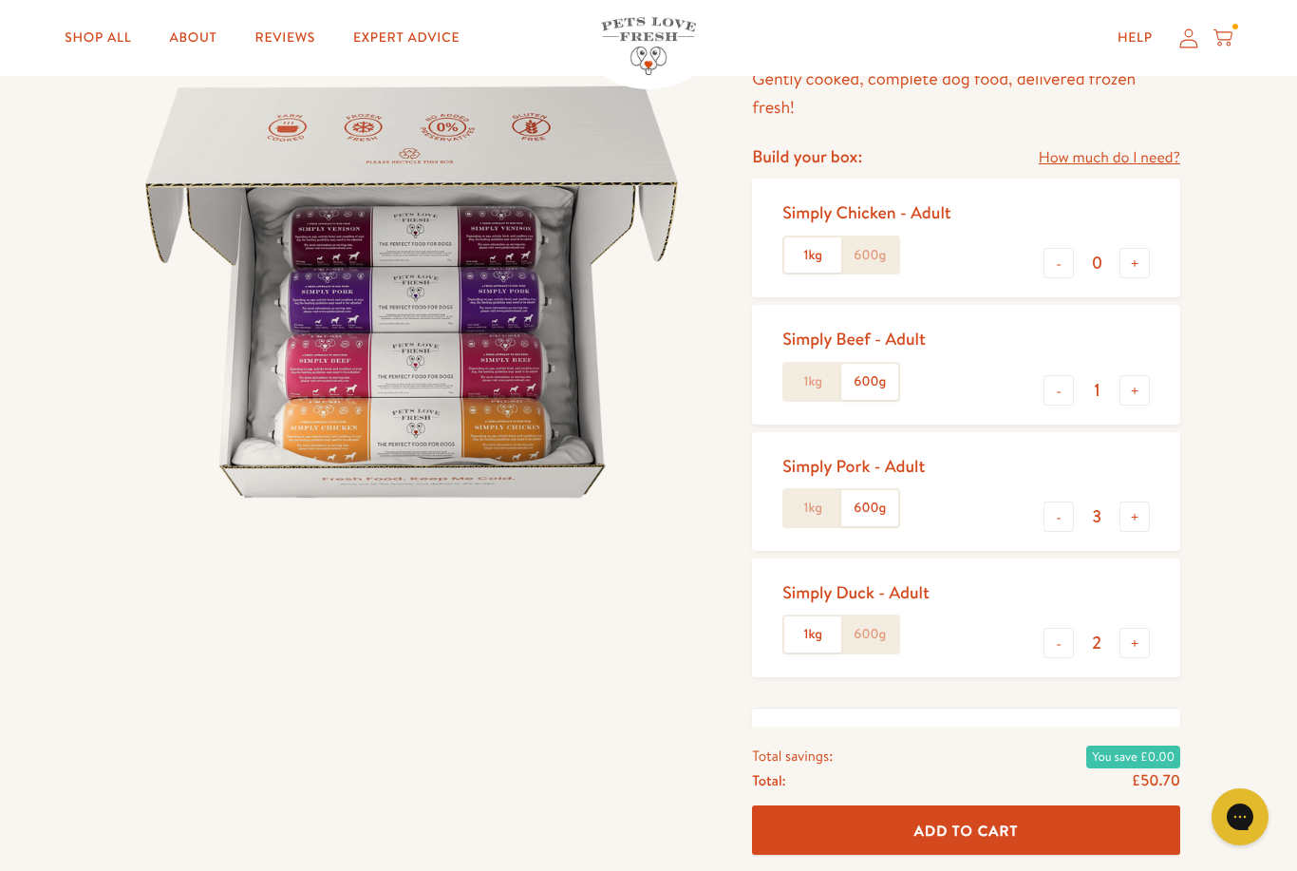
click at [888, 620] on label "600g" at bounding box center [869, 634] width 57 height 36
click at [0, 0] on input "600g" at bounding box center [0, 0] width 0 height 0
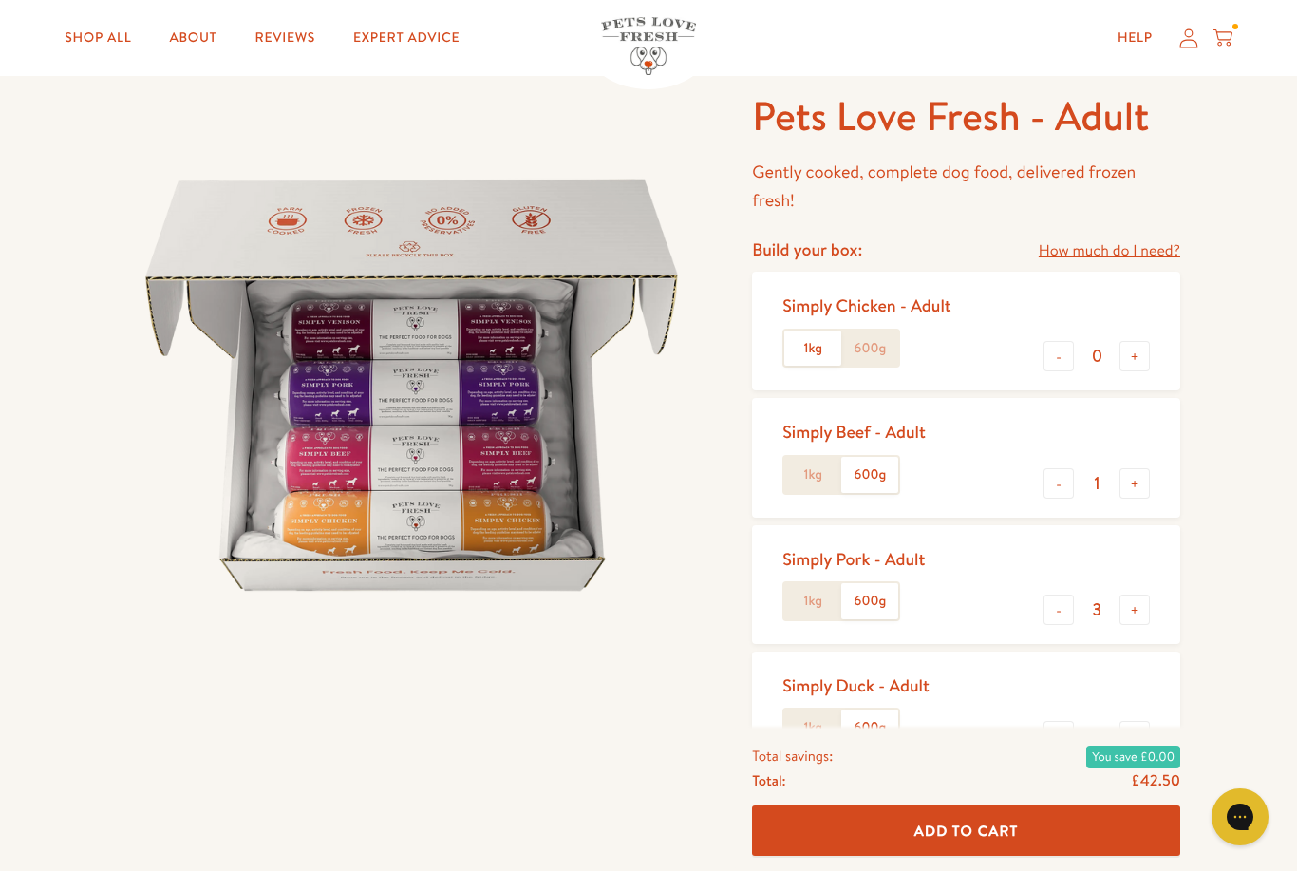
scroll to position [0, 0]
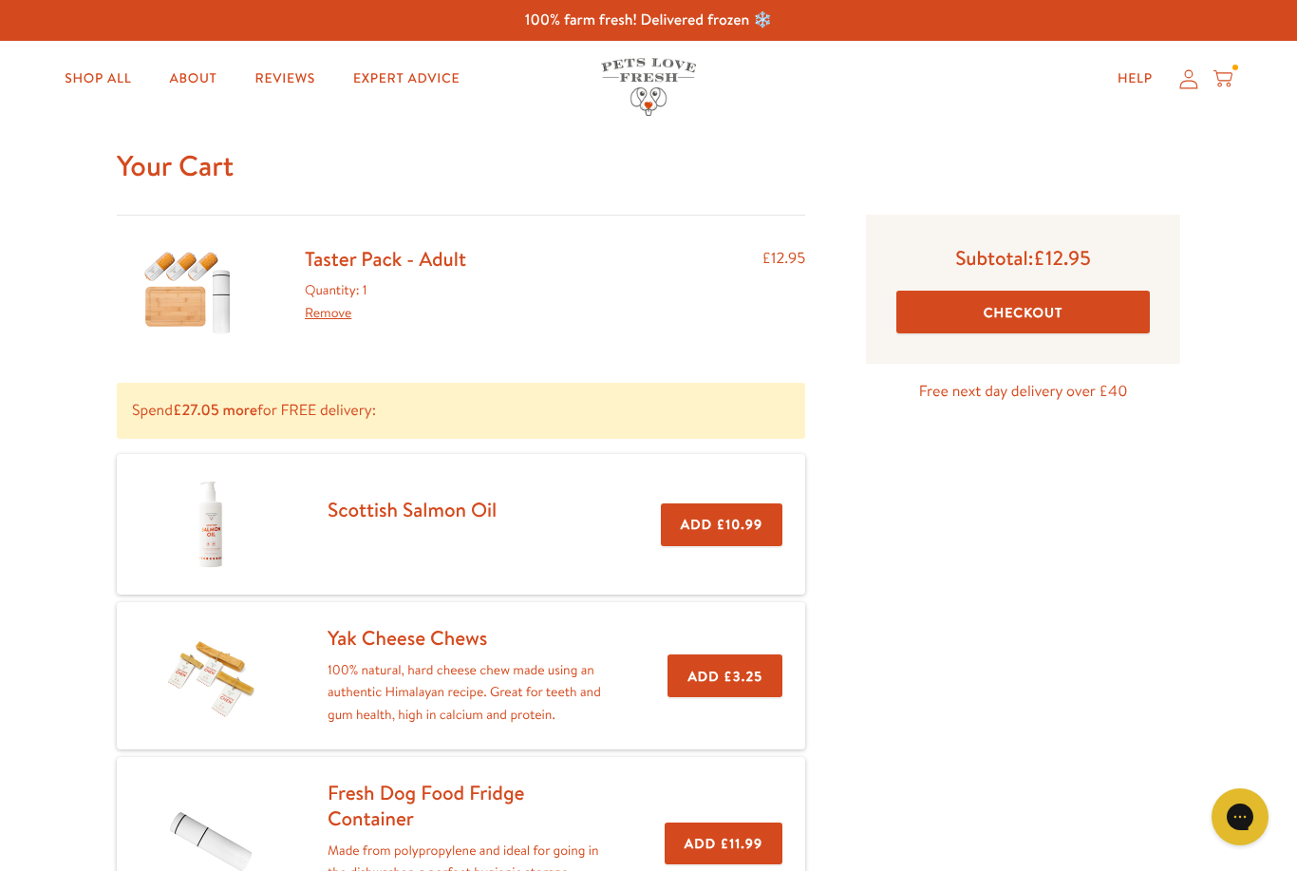
click at [103, 83] on link "Shop All" at bounding box center [97, 79] width 97 height 38
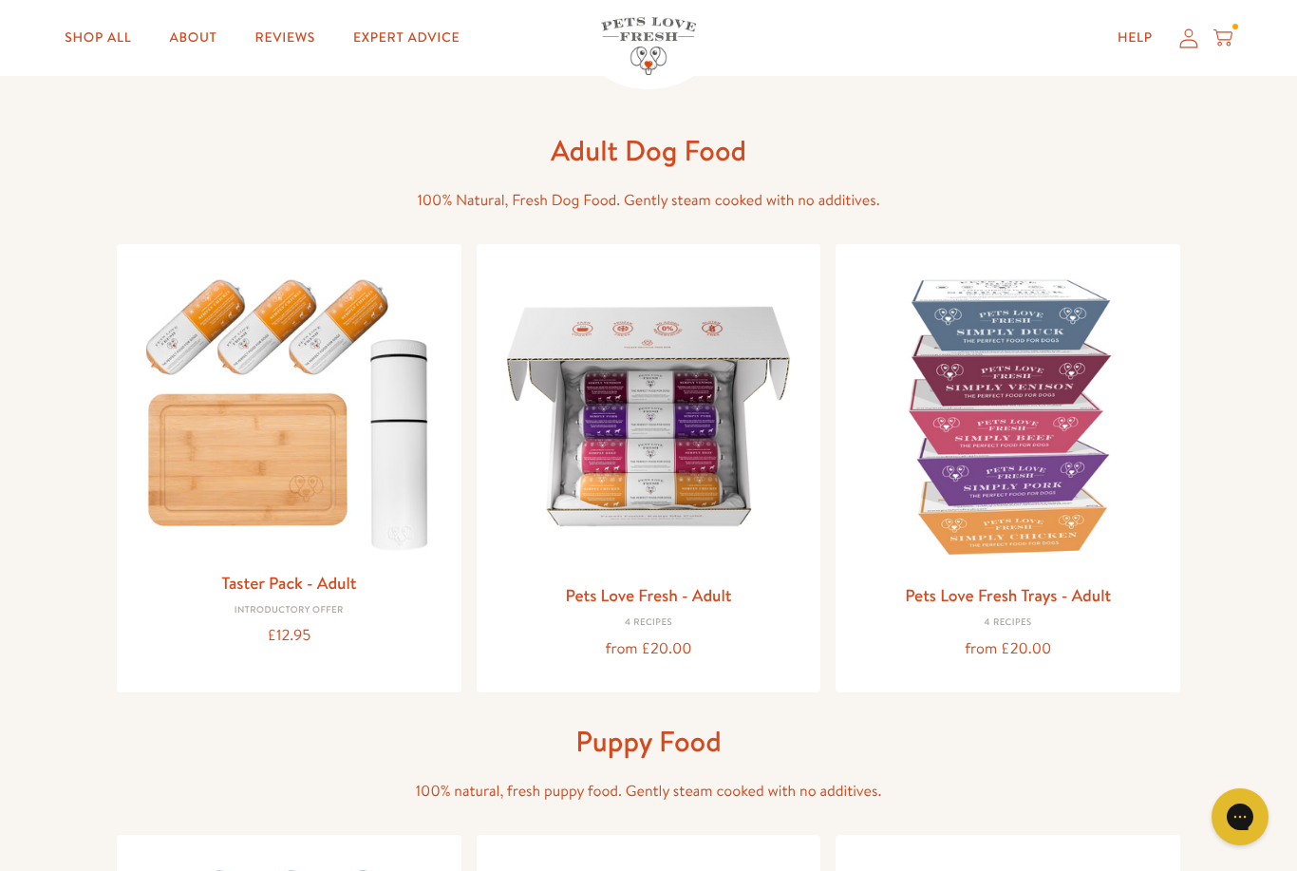
scroll to position [45, 0]
click at [693, 508] on img at bounding box center [649, 417] width 314 height 314
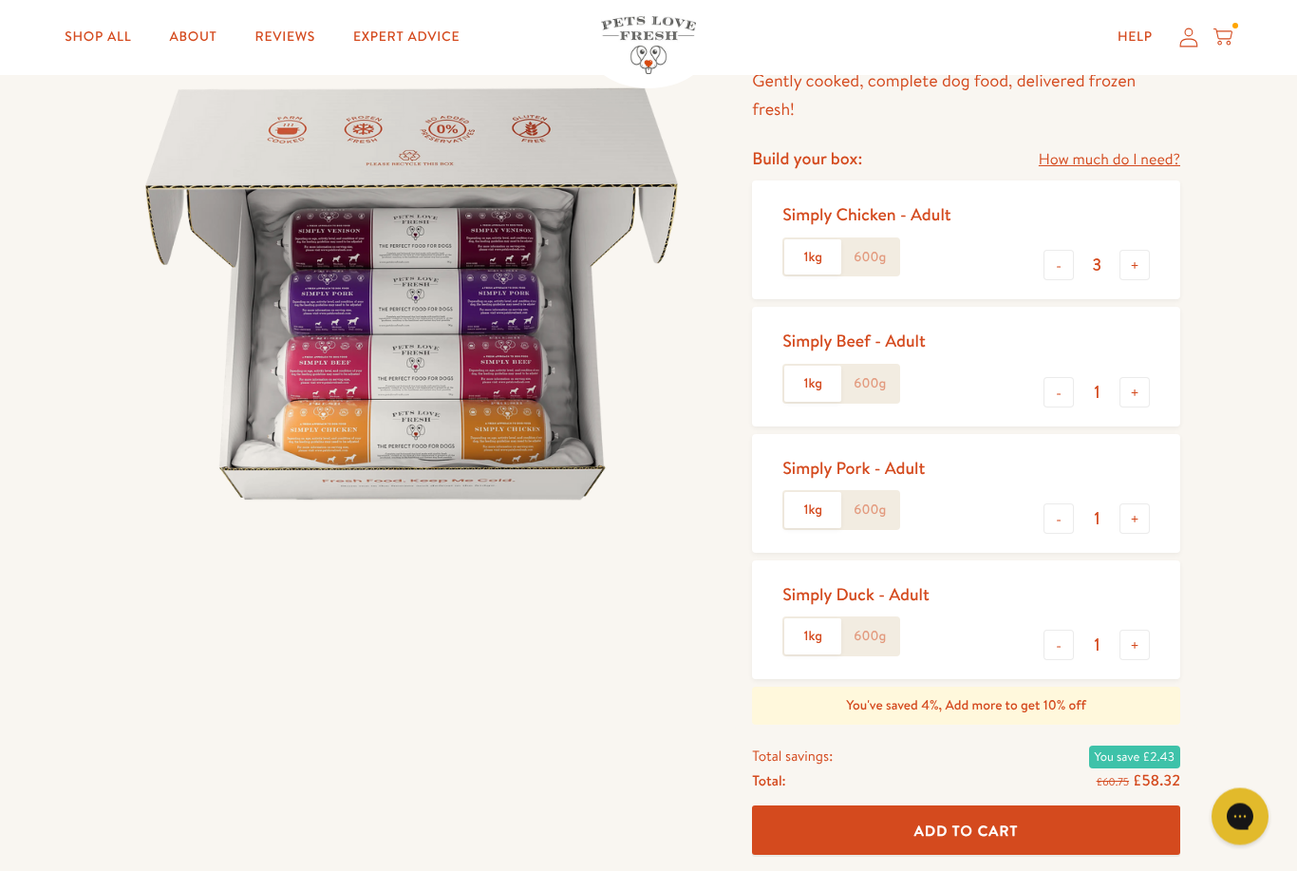
scroll to position [179, 0]
click at [1058, 273] on button "-" at bounding box center [1059, 265] width 30 height 30
click at [1060, 272] on button "-" at bounding box center [1059, 264] width 30 height 30
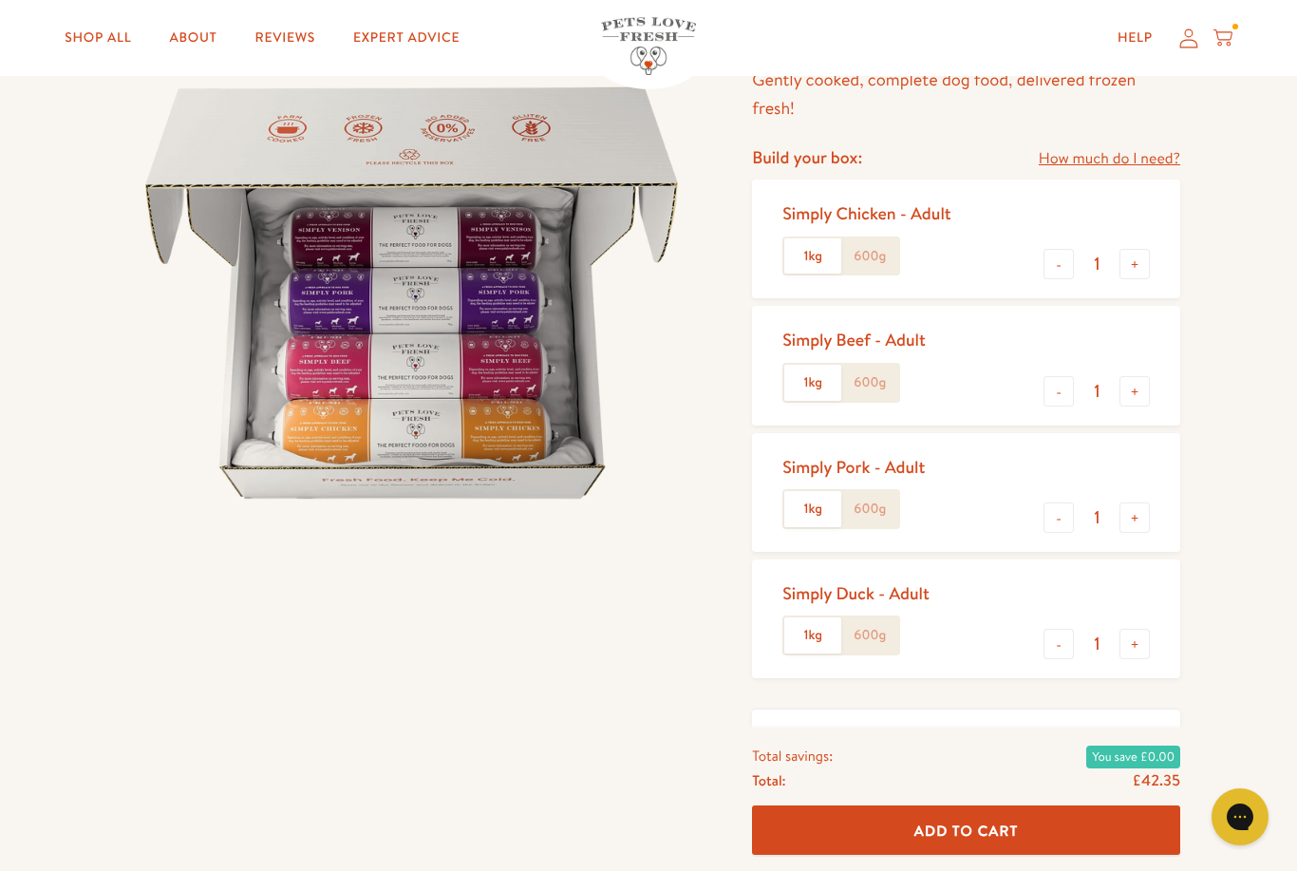
click at [1057, 271] on button "-" at bounding box center [1059, 264] width 30 height 30
type input "0"
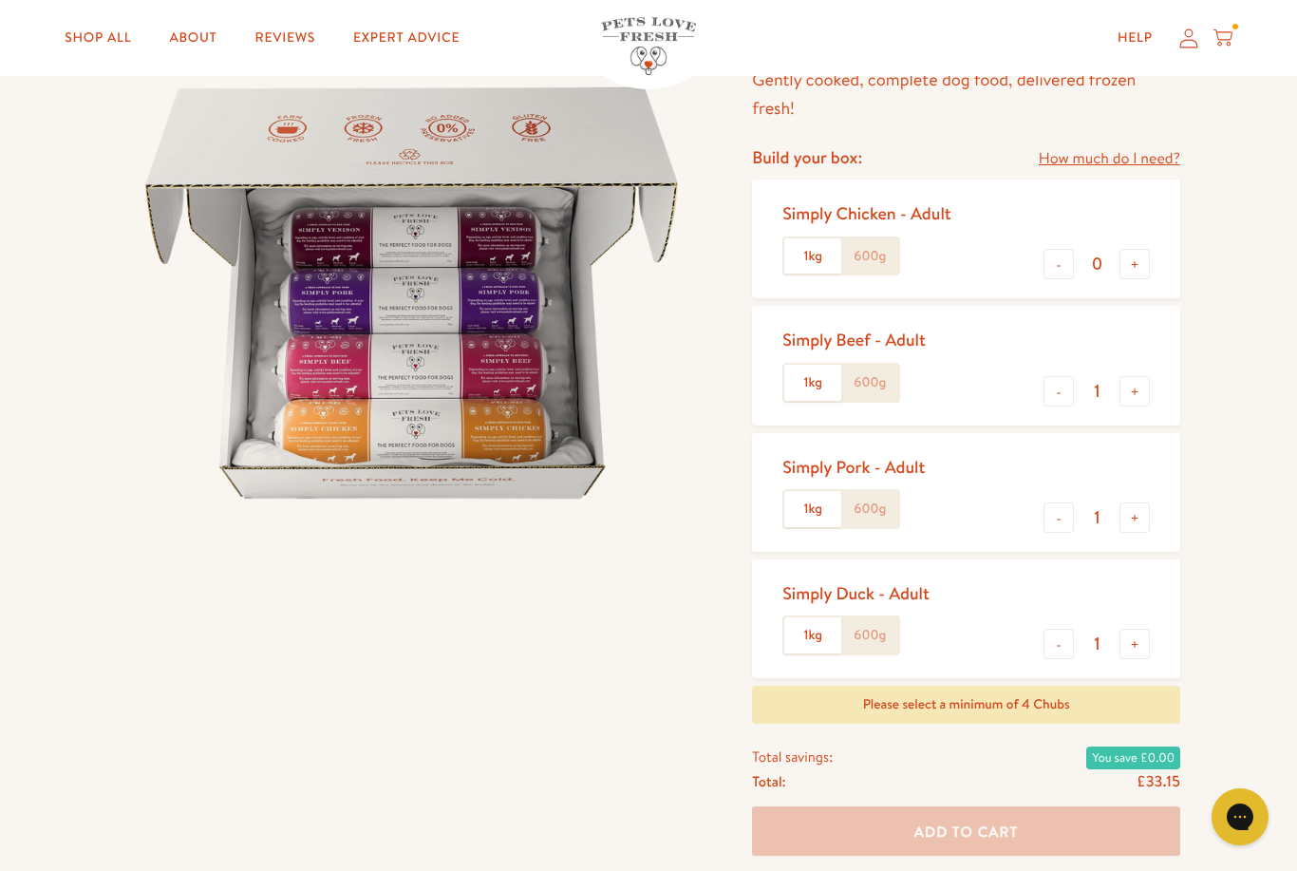
click at [887, 381] on label "600g" at bounding box center [869, 383] width 57 height 36
click at [0, 0] on input "600g" at bounding box center [0, 0] width 0 height 0
click at [886, 503] on label "600g" at bounding box center [869, 509] width 57 height 36
click at [0, 0] on input "600g" at bounding box center [0, 0] width 0 height 0
click at [875, 636] on label "600g" at bounding box center [869, 635] width 57 height 36
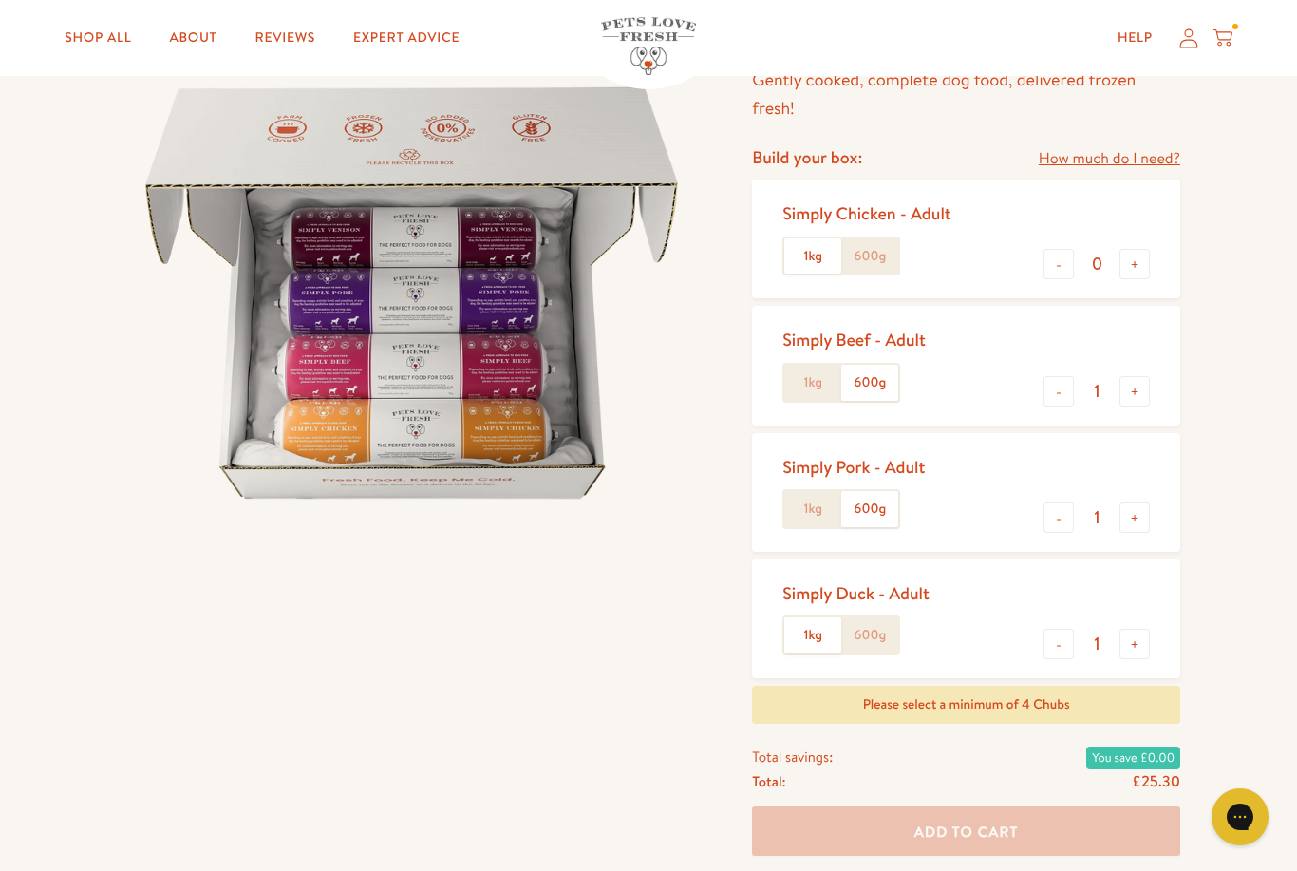
click at [0, 0] on input "600g" at bounding box center [0, 0] width 0 height 0
click at [1147, 639] on button "+" at bounding box center [1134, 644] width 30 height 30
type input "2"
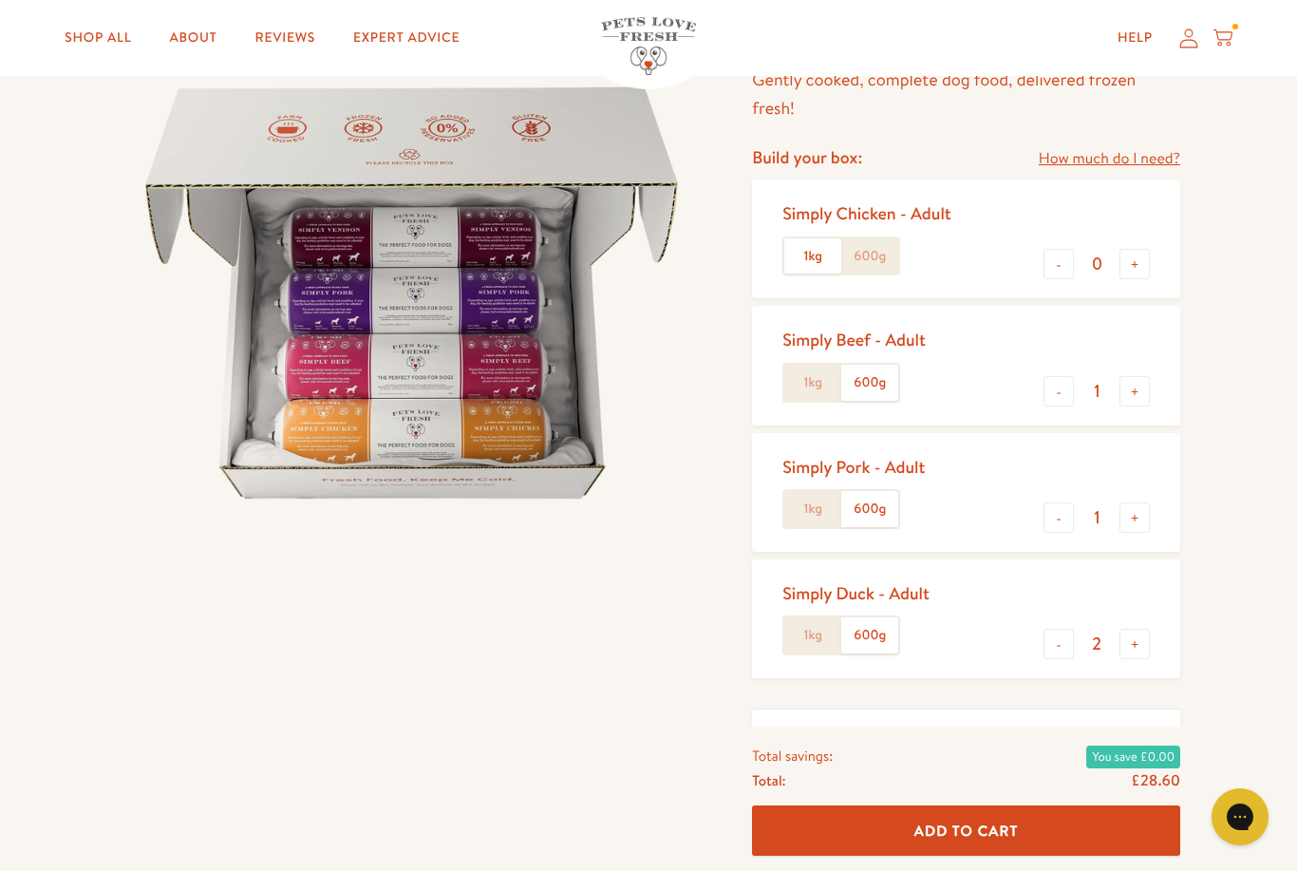
click at [1138, 518] on button "+" at bounding box center [1134, 517] width 30 height 30
click at [1128, 517] on button "+" at bounding box center [1134, 517] width 30 height 30
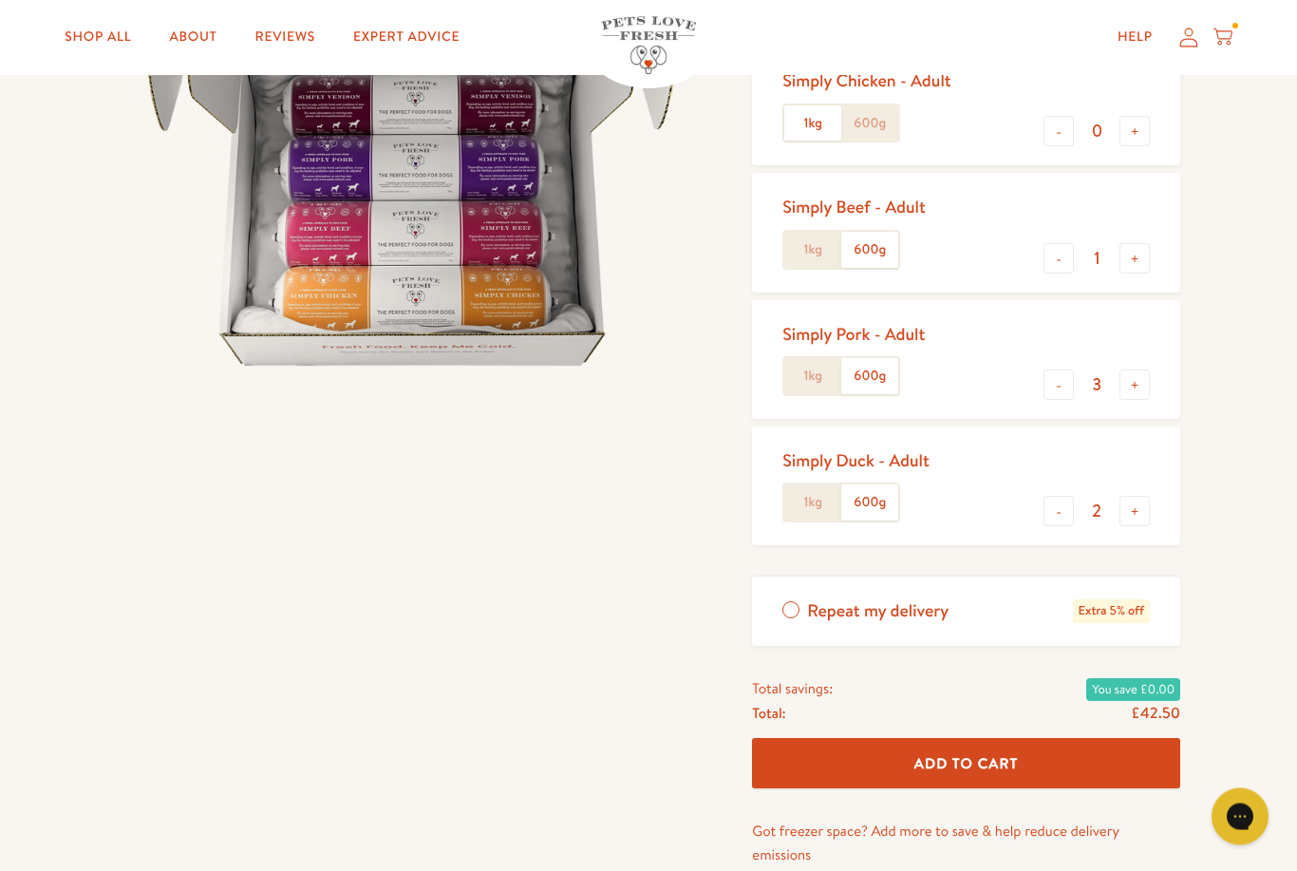
scroll to position [312, 0]
click at [1060, 386] on button "-" at bounding box center [1059, 384] width 30 height 30
click at [1148, 373] on button "+" at bounding box center [1134, 384] width 30 height 30
click at [1055, 385] on button "-" at bounding box center [1059, 384] width 30 height 30
click at [1142, 386] on button "+" at bounding box center [1134, 384] width 30 height 30
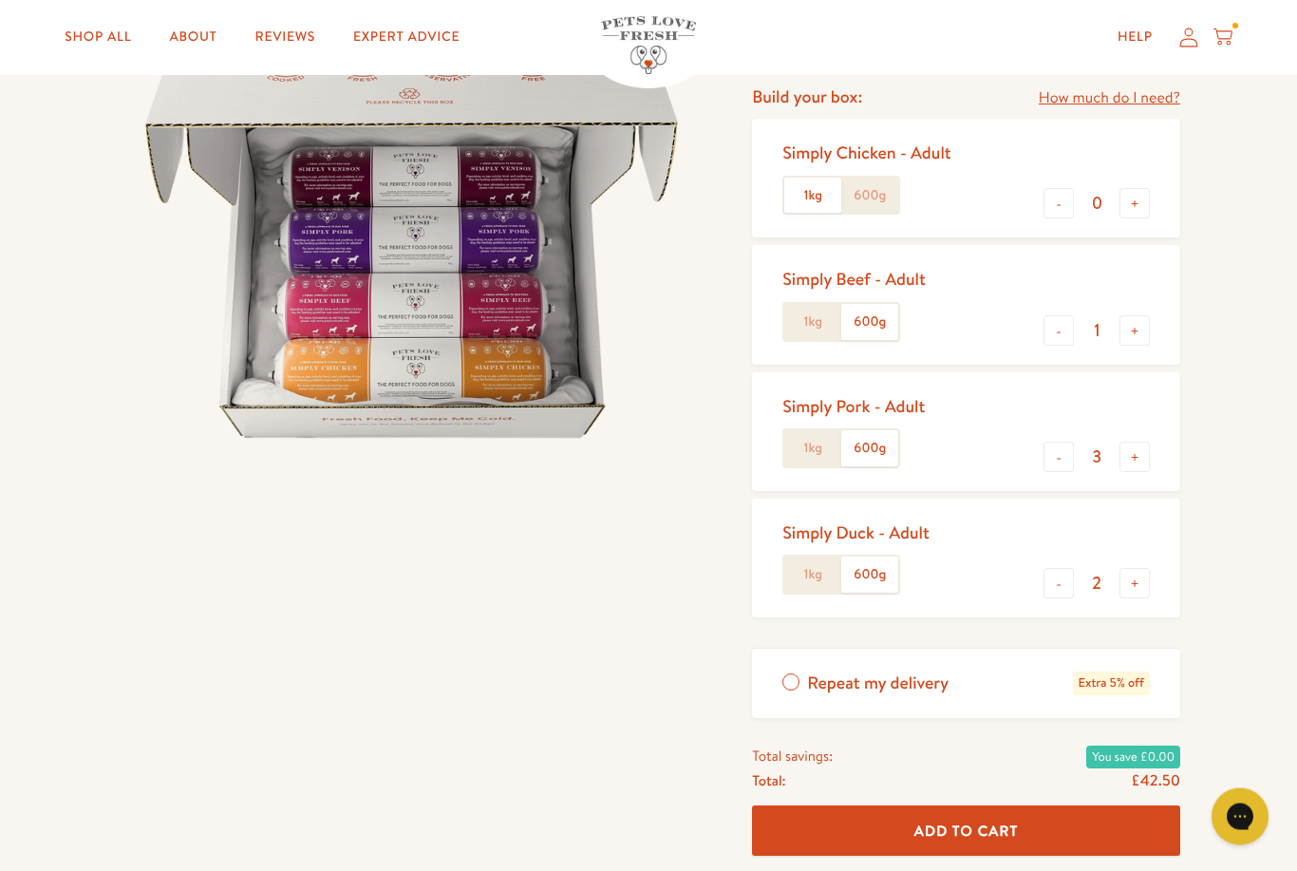
scroll to position [239, 0]
click at [1060, 446] on button "-" at bounding box center [1059, 457] width 30 height 30
type input "2"
click at [1145, 335] on button "+" at bounding box center [1134, 330] width 30 height 30
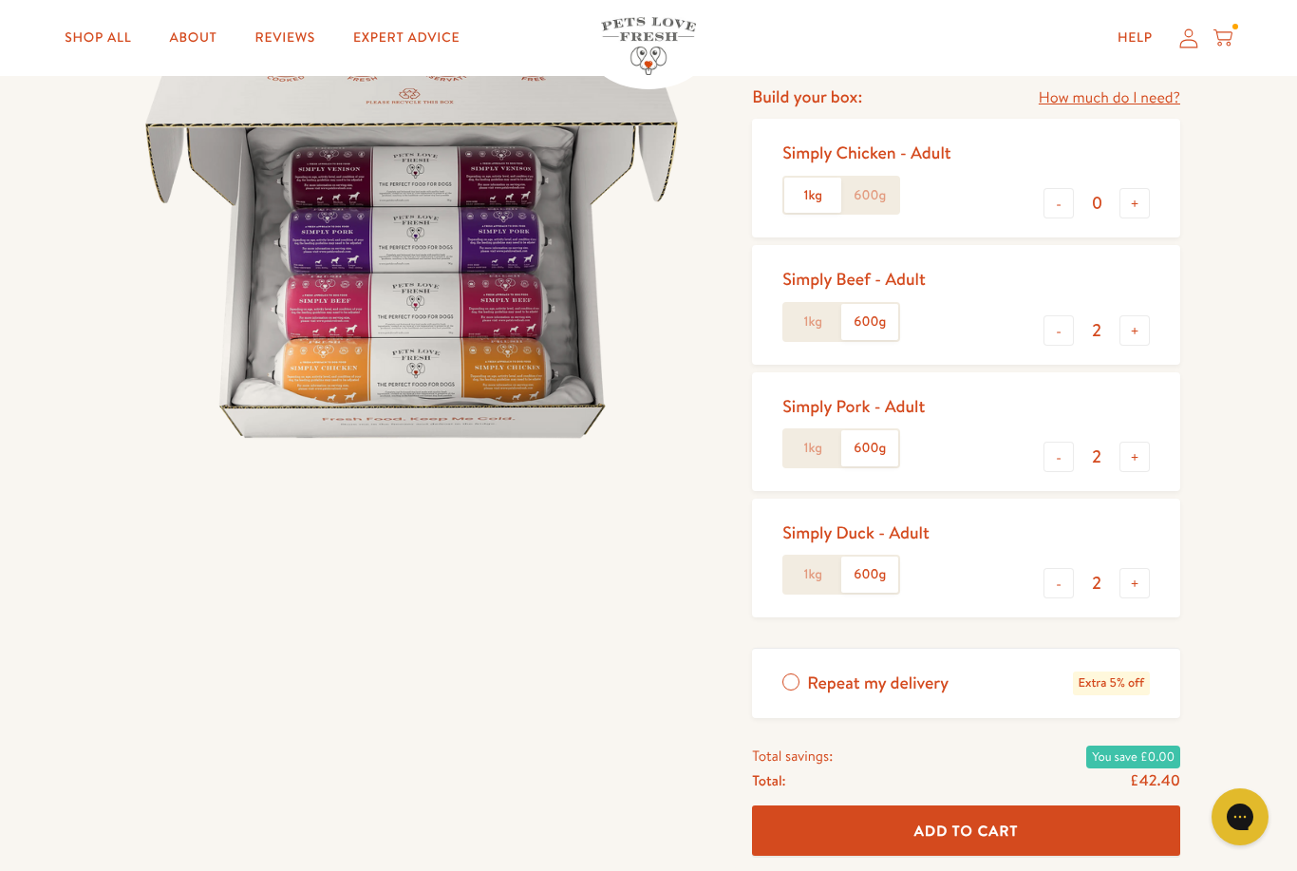
click at [1068, 337] on button "-" at bounding box center [1059, 330] width 30 height 30
type input "1"
click at [1138, 465] on button "+" at bounding box center [1134, 457] width 30 height 30
click at [1073, 455] on button "-" at bounding box center [1059, 457] width 30 height 30
type input "2"
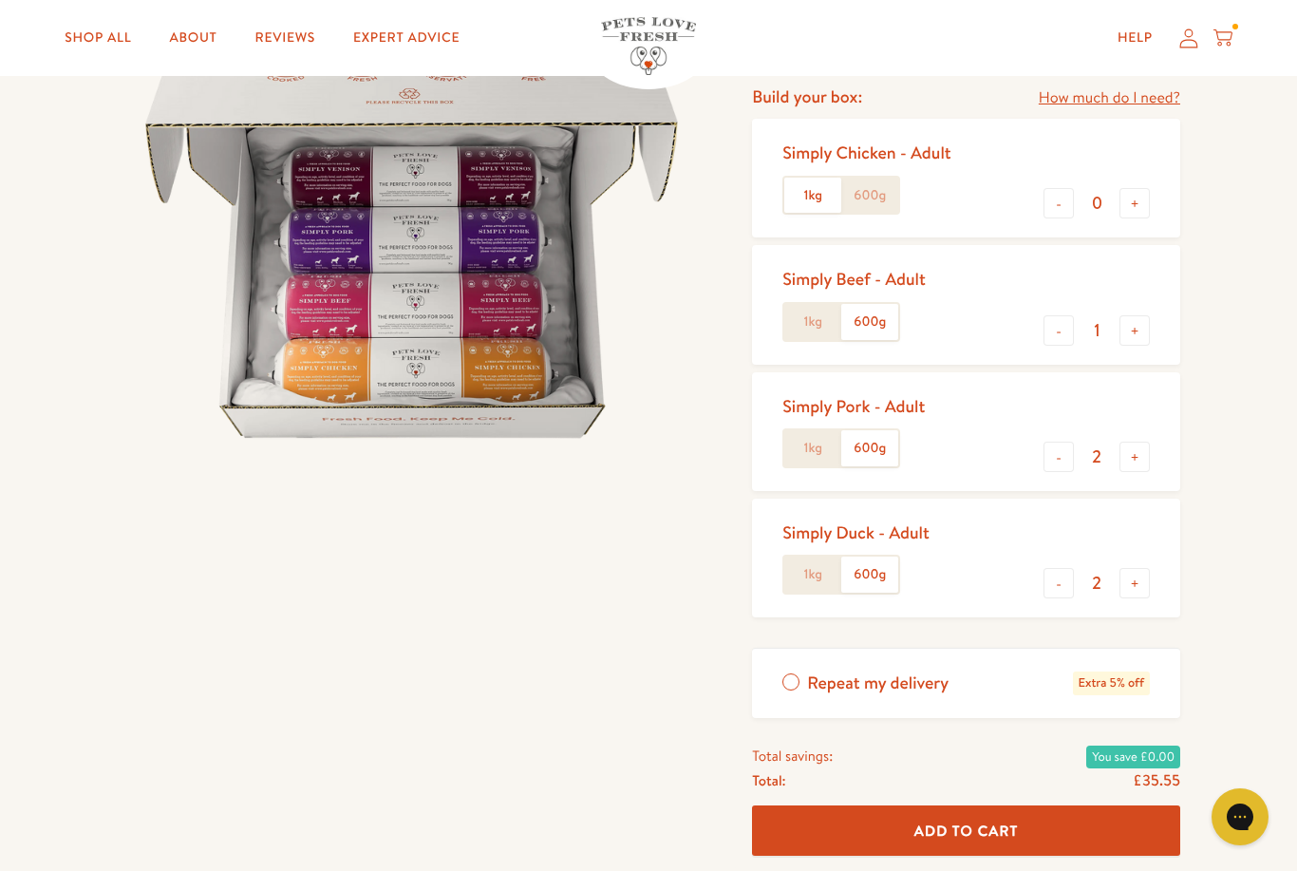
click at [1145, 209] on button "+" at bounding box center [1134, 203] width 30 height 30
click at [1057, 214] on button "-" at bounding box center [1059, 203] width 30 height 30
type input "0"
click at [1143, 337] on button "+" at bounding box center [1134, 330] width 30 height 30
click at [1061, 335] on button "-" at bounding box center [1059, 330] width 30 height 30
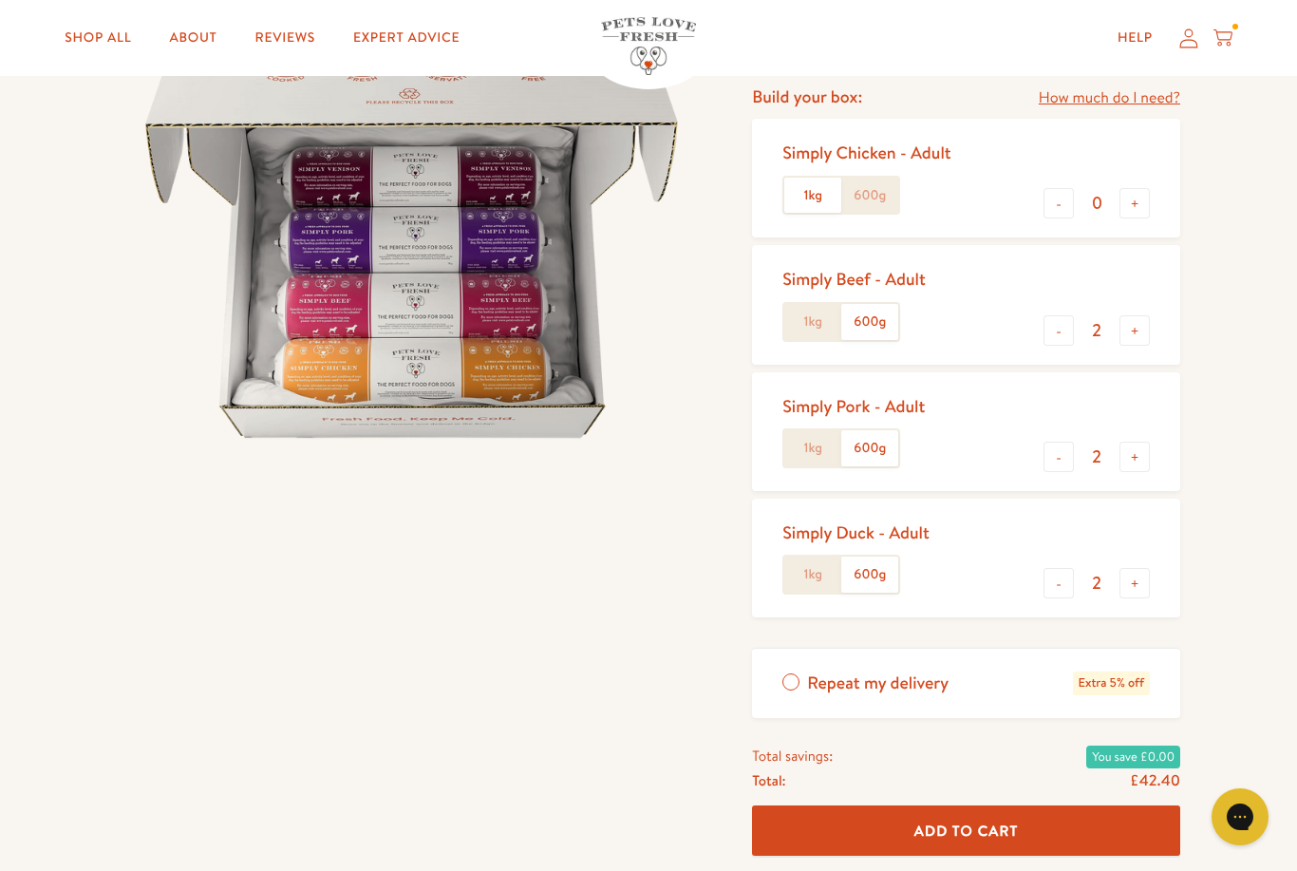
type input "1"
click at [1143, 209] on button "+" at bounding box center [1134, 203] width 30 height 30
click at [1062, 210] on button "-" at bounding box center [1059, 203] width 30 height 30
type input "0"
click at [1137, 340] on button "+" at bounding box center [1134, 330] width 30 height 30
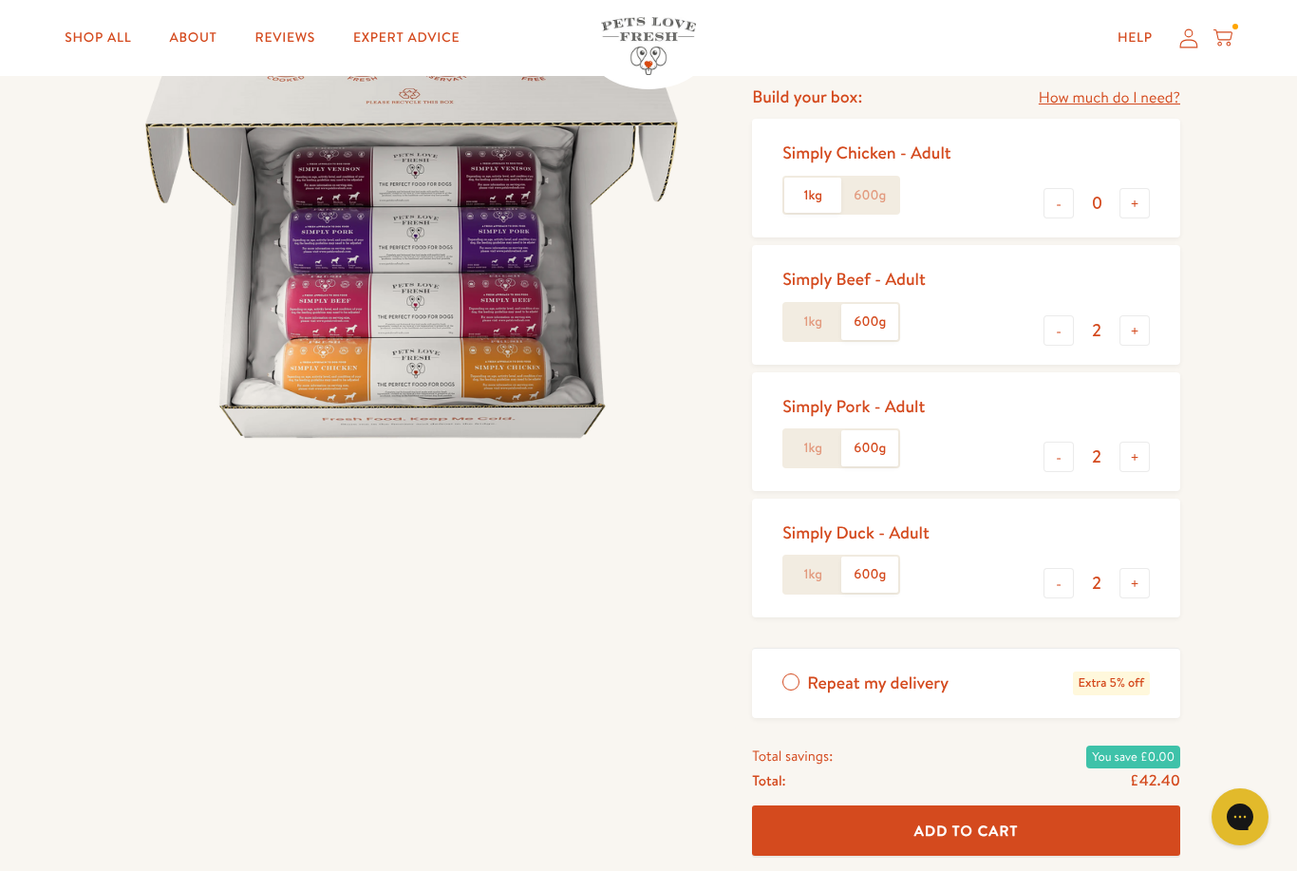
click at [1068, 340] on button "-" at bounding box center [1059, 330] width 30 height 30
type input "1"
click at [1133, 457] on button "+" at bounding box center [1134, 457] width 30 height 30
click at [1080, 450] on input "3" at bounding box center [1097, 456] width 46 height 21
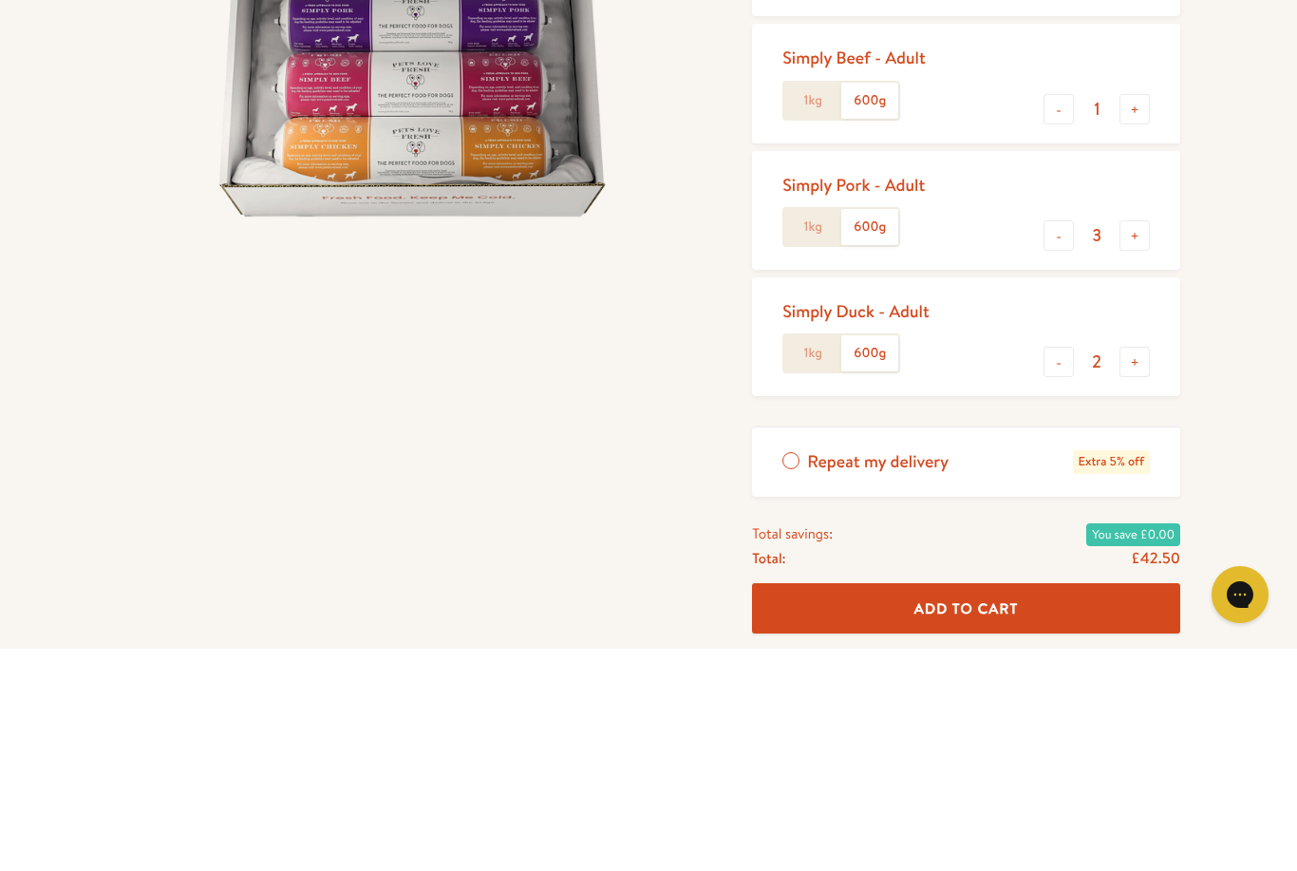
click at [1057, 442] on button "-" at bounding box center [1059, 457] width 30 height 30
type input "2"
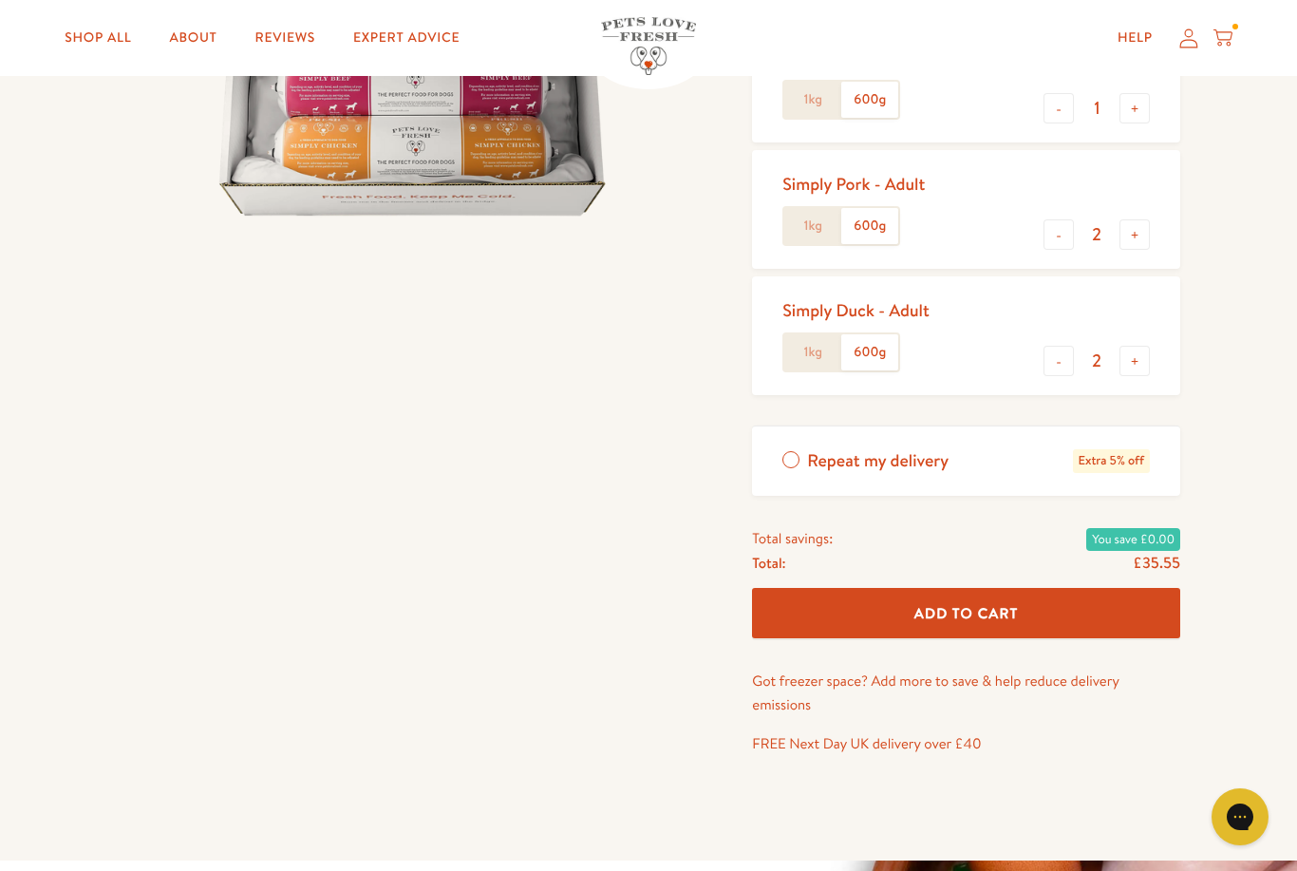
click at [1148, 363] on button "+" at bounding box center [1134, 361] width 30 height 30
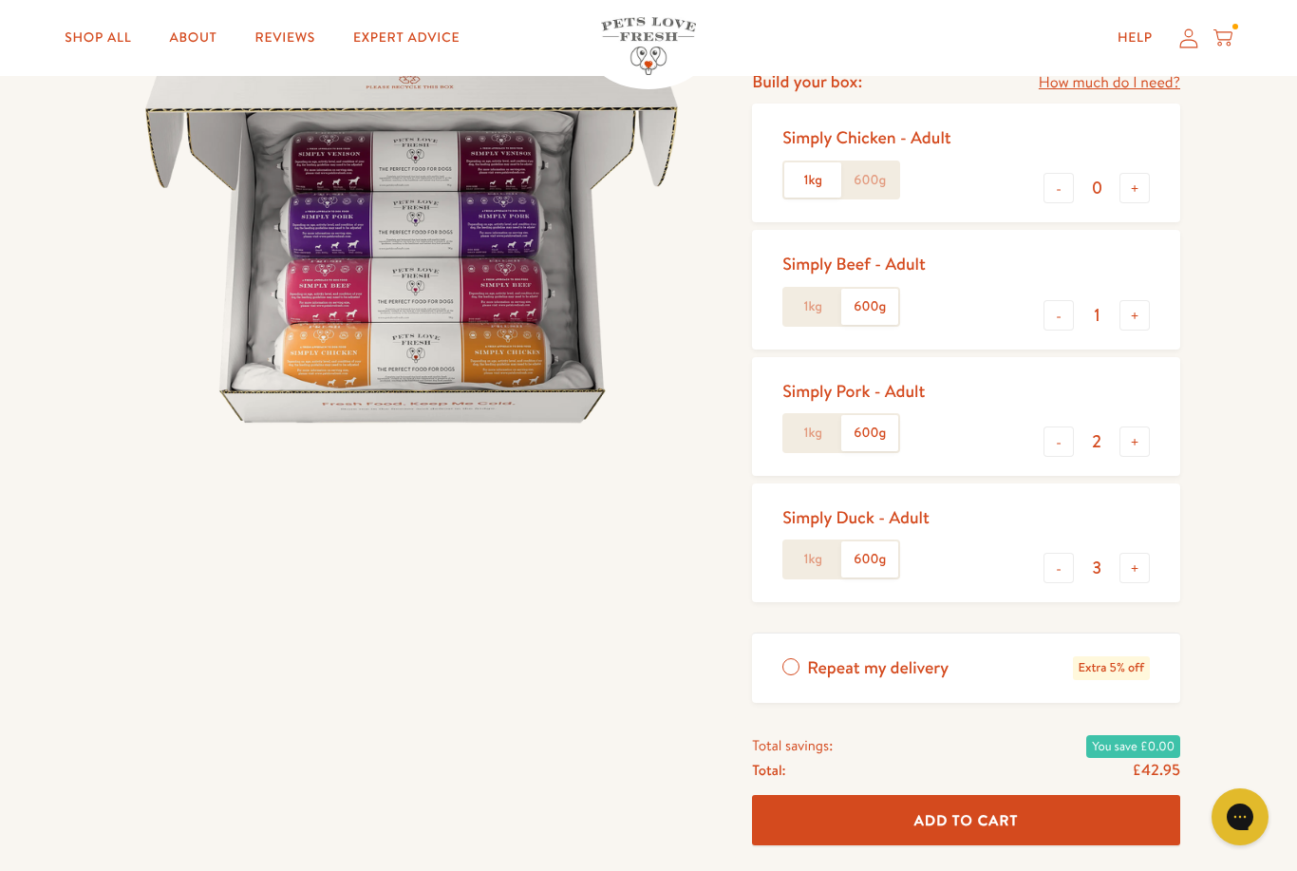
scroll to position [253, 0]
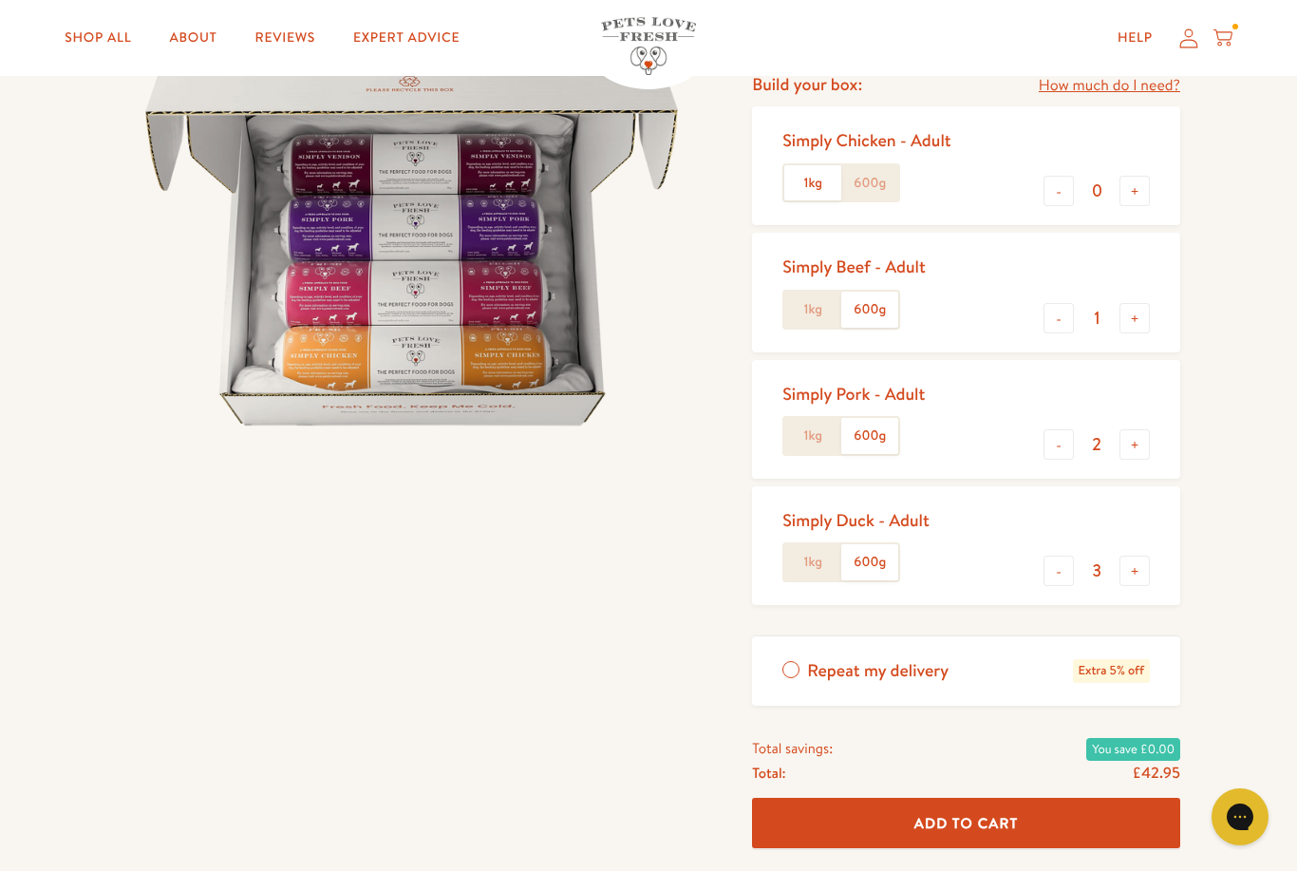
click at [1069, 561] on button "-" at bounding box center [1059, 570] width 30 height 30
type input "2"
click at [1139, 446] on button "+" at bounding box center [1134, 444] width 30 height 30
click at [1069, 441] on button "-" at bounding box center [1059, 444] width 30 height 30
type input "2"
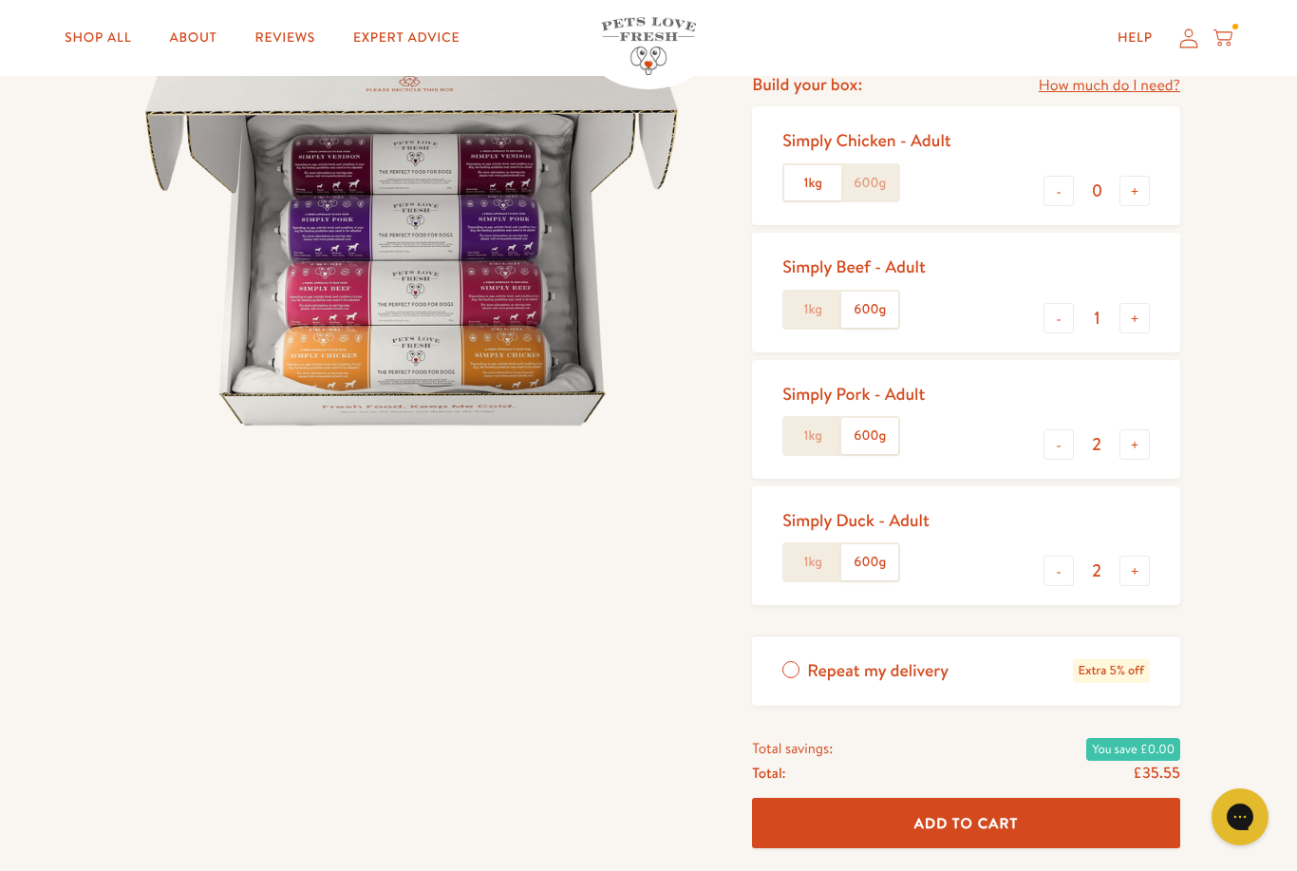
click at [1148, 322] on button "+" at bounding box center [1134, 318] width 30 height 30
click at [1064, 317] on button "-" at bounding box center [1059, 318] width 30 height 30
type input "1"
click at [1141, 441] on button "+" at bounding box center [1134, 444] width 30 height 30
type input "3"
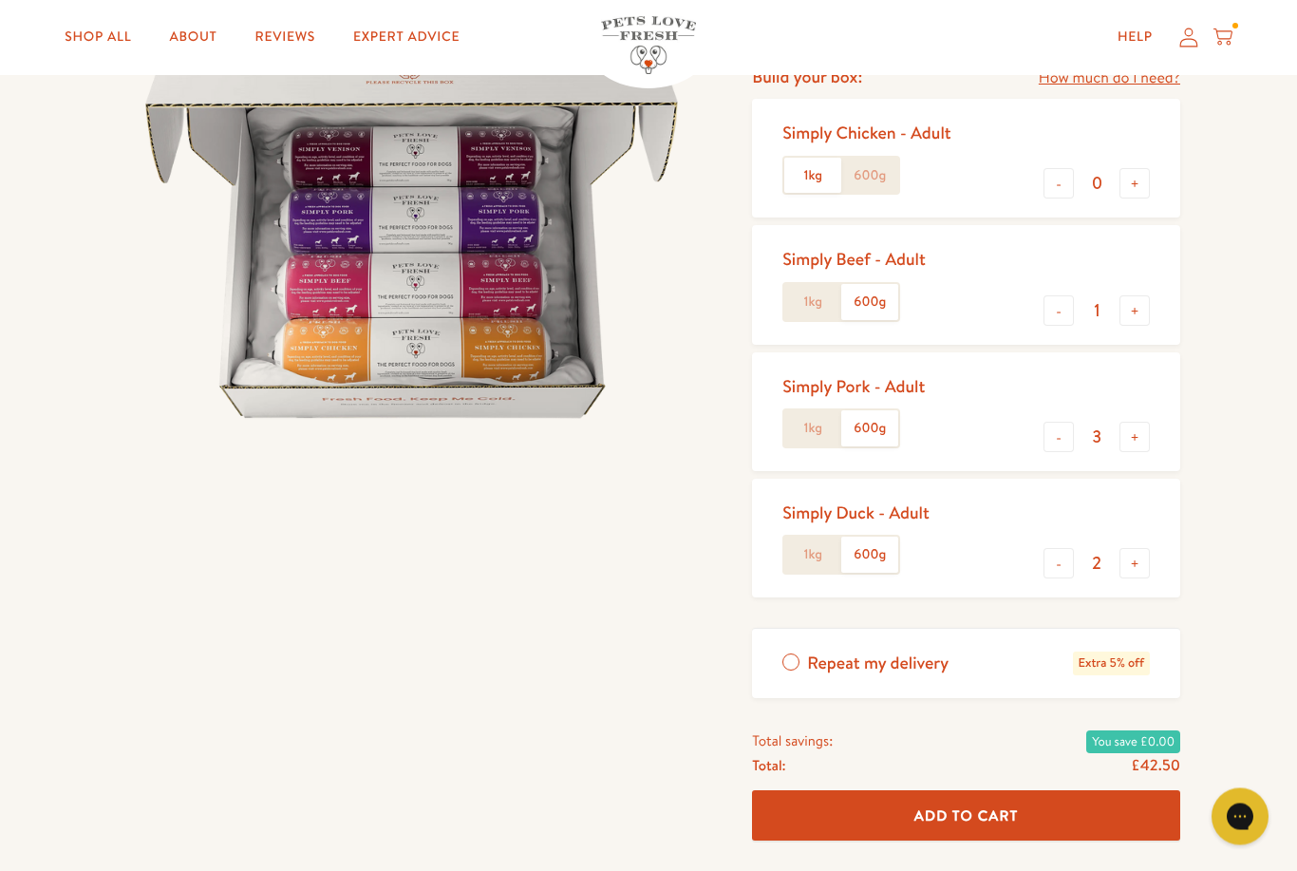
scroll to position [260, 0]
click at [1030, 816] on button "Add To Cart" at bounding box center [966, 815] width 428 height 50
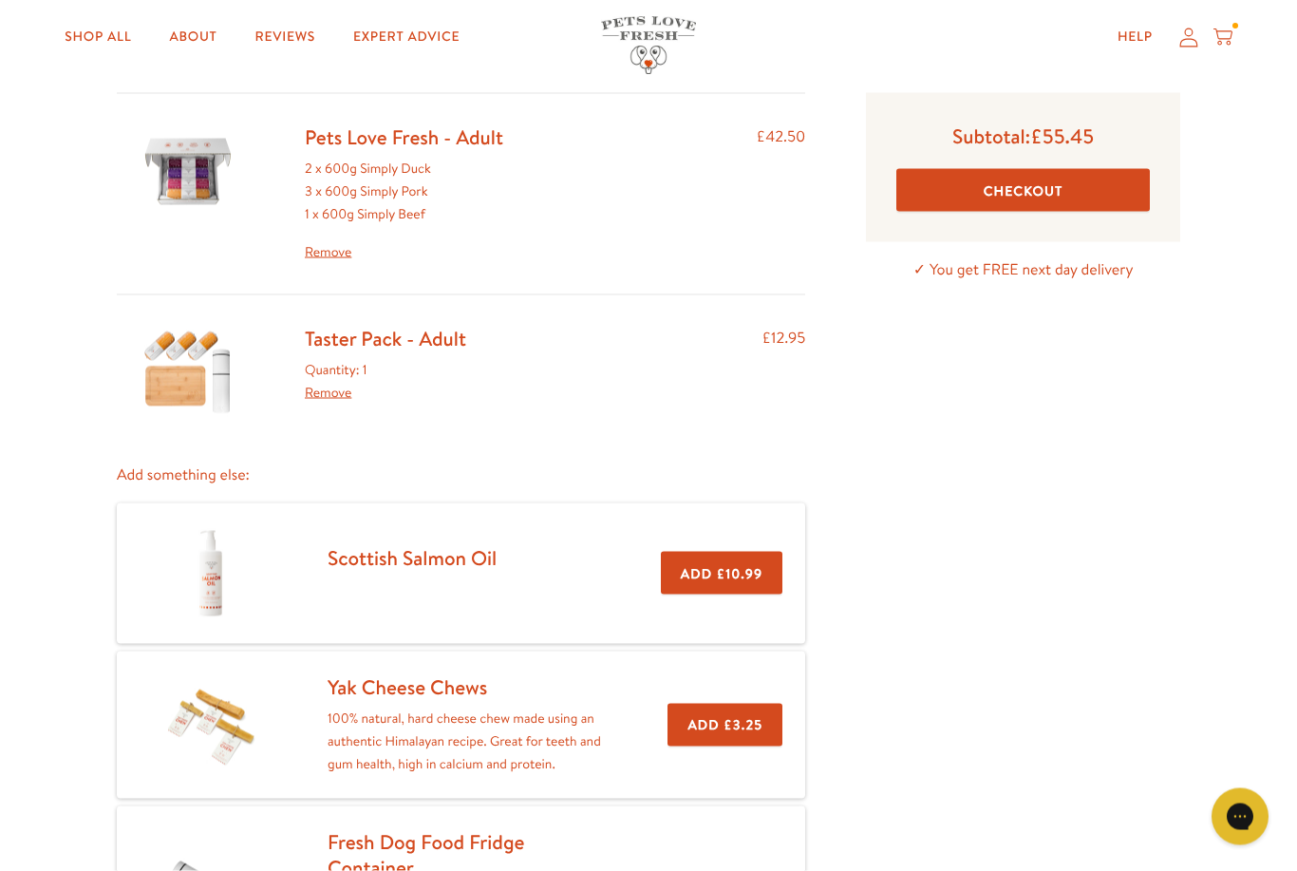
scroll to position [122, 0]
click at [1294, 480] on div "Your Cart Pets Love Fresh - Adult 2 x 600g Simply Duck 3 x 600g Simply Pork 1 x…" at bounding box center [648, 534] width 1297 height 1081
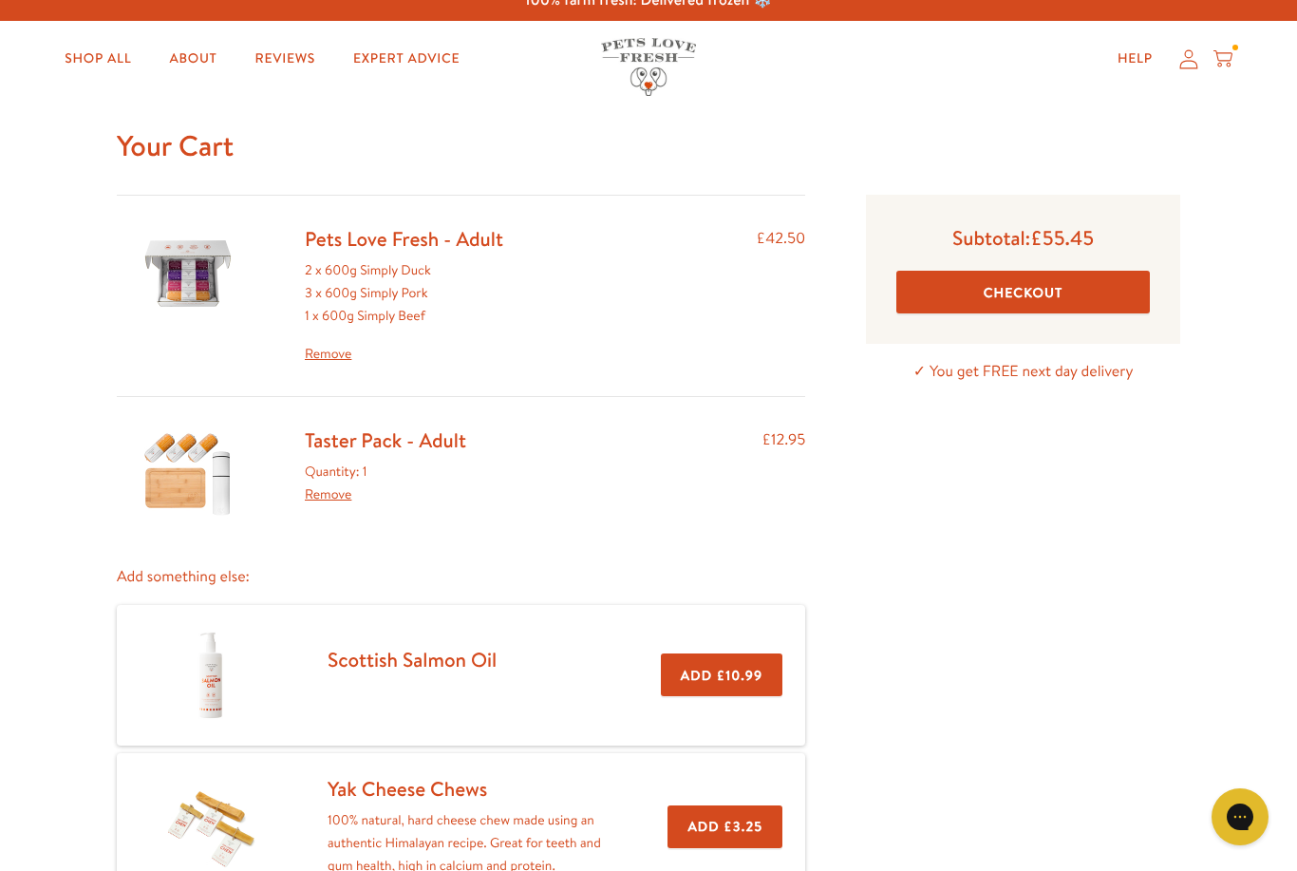
scroll to position [0, 0]
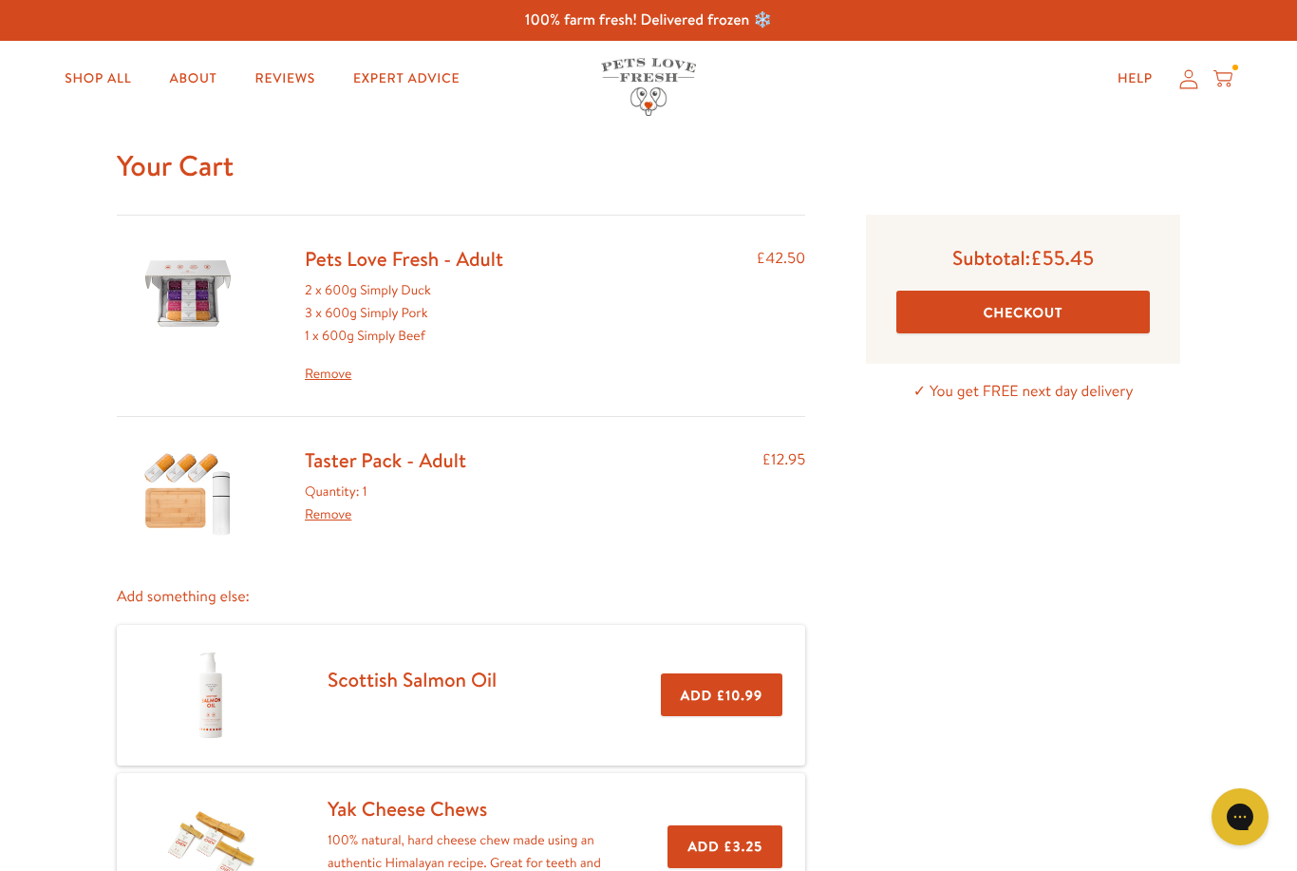
click at [1089, 308] on button "Checkout" at bounding box center [1023, 312] width 254 height 43
